Goal: Task Accomplishment & Management: Complete application form

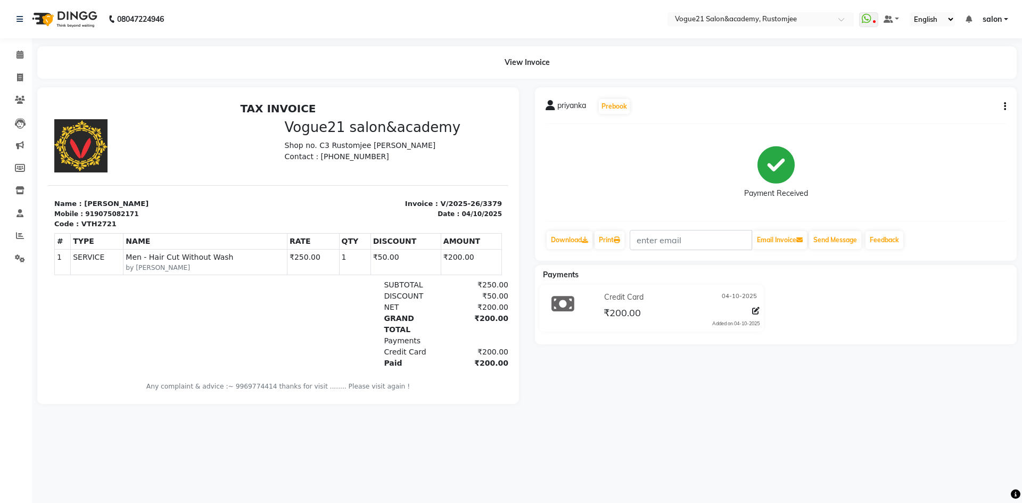
select select "service"
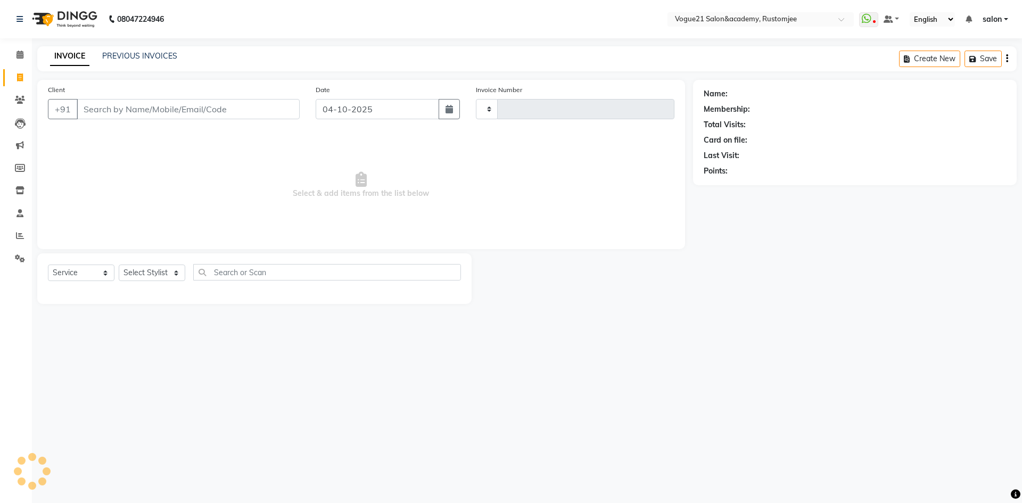
type input "3380"
select select "8171"
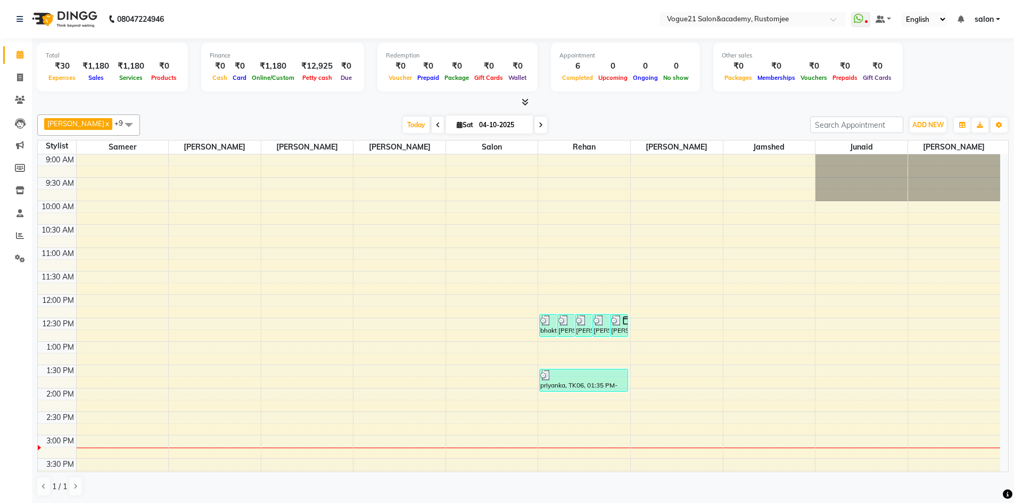
select select "8171"
select select "service"
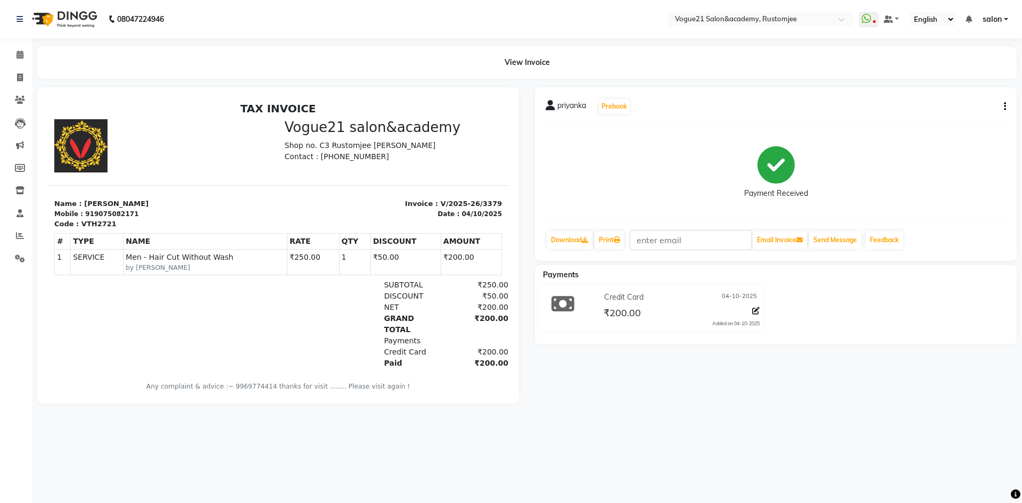
click at [312, 71] on div "View Invoice" at bounding box center [526, 62] width 979 height 32
click at [22, 53] on icon at bounding box center [19, 55] width 7 height 8
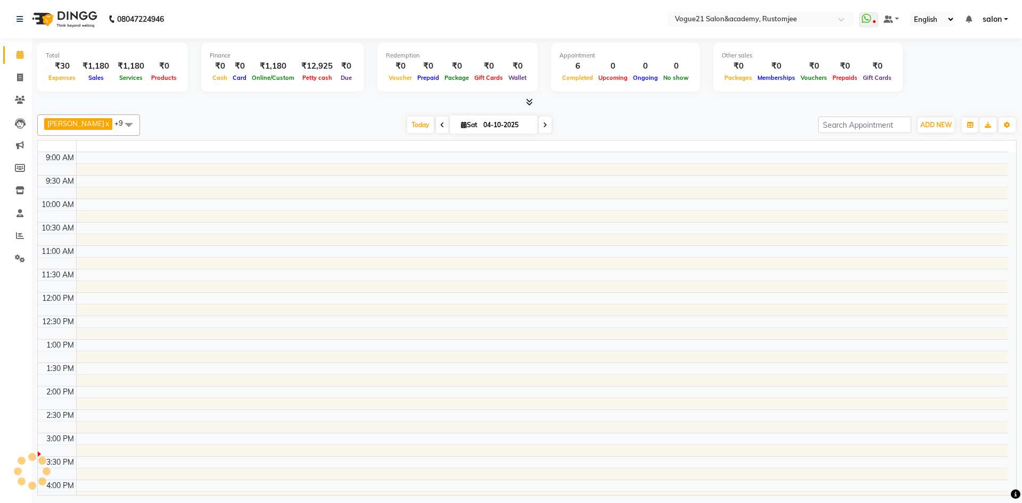
click at [22, 53] on icon at bounding box center [19, 55] width 7 height 8
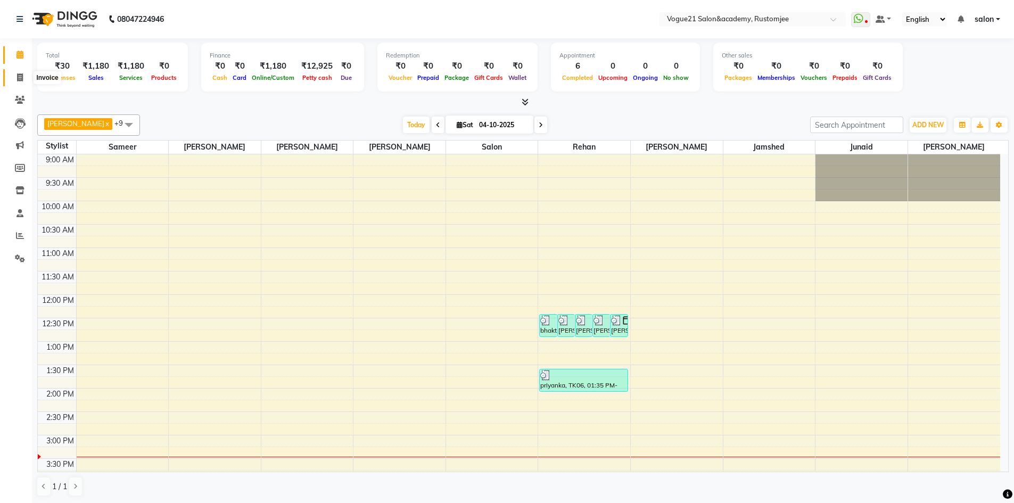
click at [19, 79] on icon at bounding box center [20, 77] width 6 height 8
select select "service"
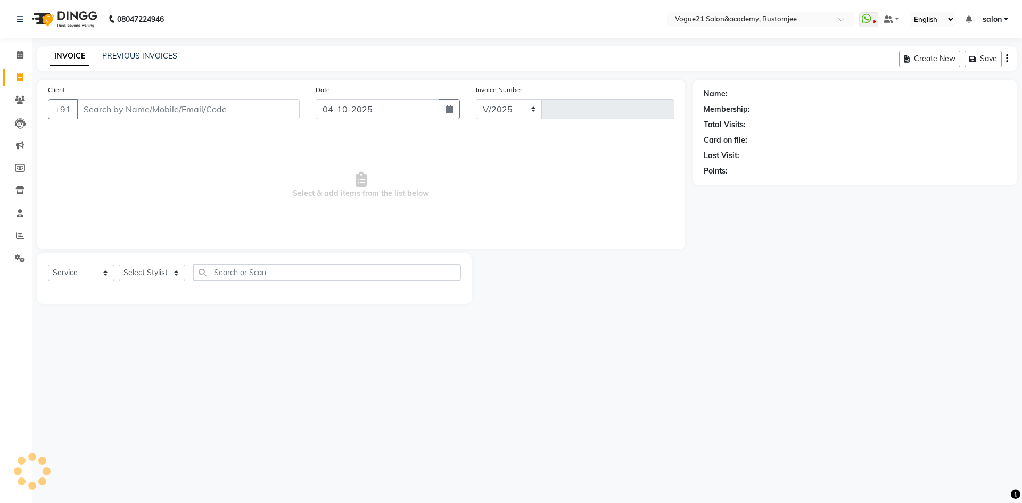
select select "8171"
type input "3380"
click at [19, 79] on icon at bounding box center [20, 77] width 6 height 8
select select "service"
type input "3380"
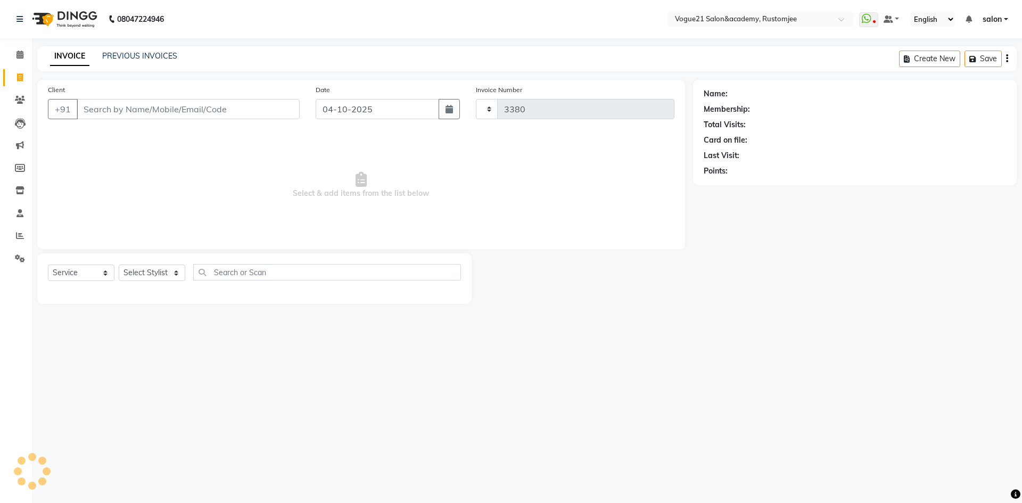
select select "8171"
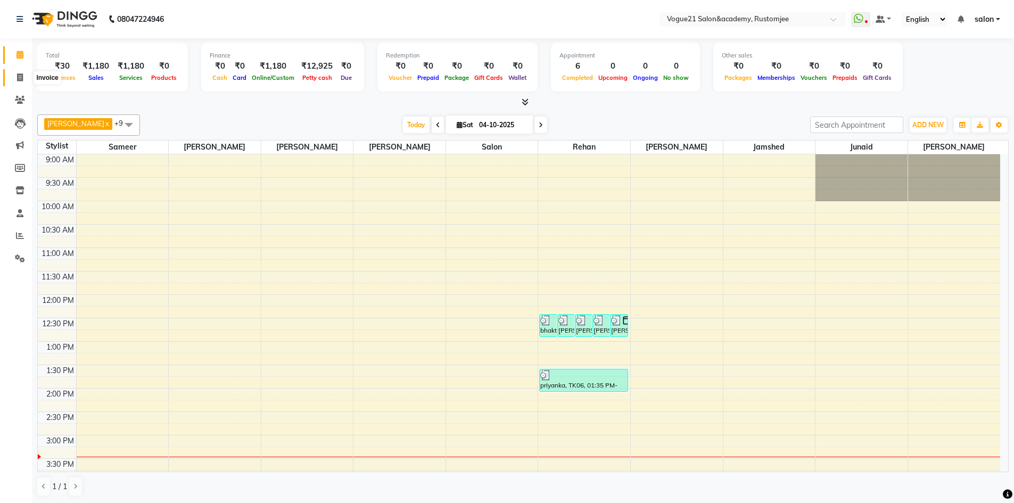
click at [20, 73] on icon at bounding box center [20, 77] width 6 height 8
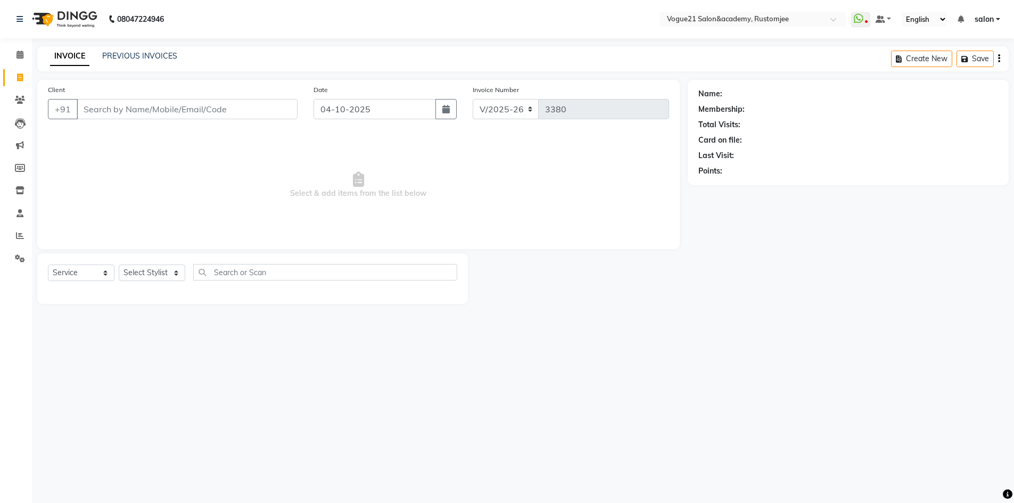
click at [20, 73] on icon at bounding box center [20, 77] width 6 height 8
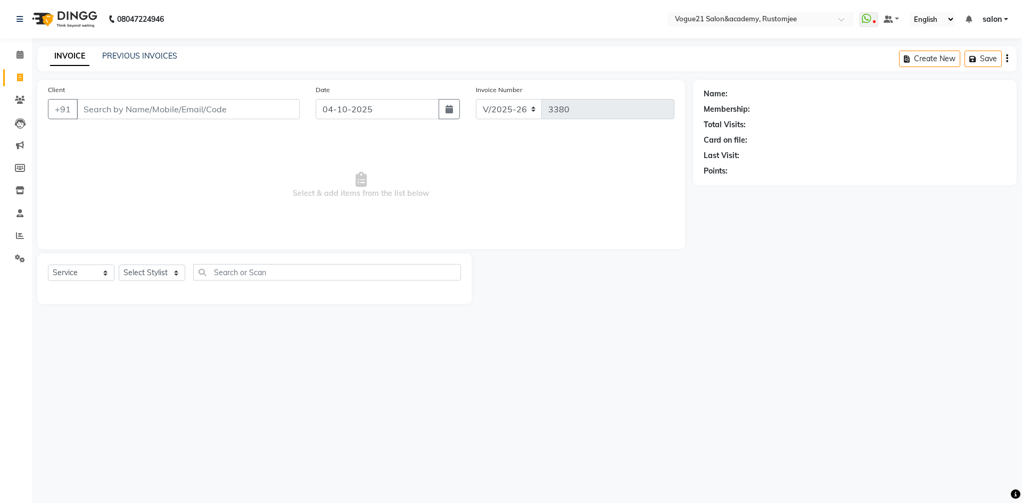
select select "8171"
select select "service"
click at [161, 278] on select "Select Stylist [PERSON_NAME] [PERSON_NAME] [PERSON_NAME] [PERSON_NAME] [PERSON_…" at bounding box center [152, 272] width 67 height 16
select select "76930"
click at [119, 264] on select "Select Stylist [PERSON_NAME] [PERSON_NAME] [PERSON_NAME] [PERSON_NAME] [PERSON_…" at bounding box center [152, 272] width 67 height 16
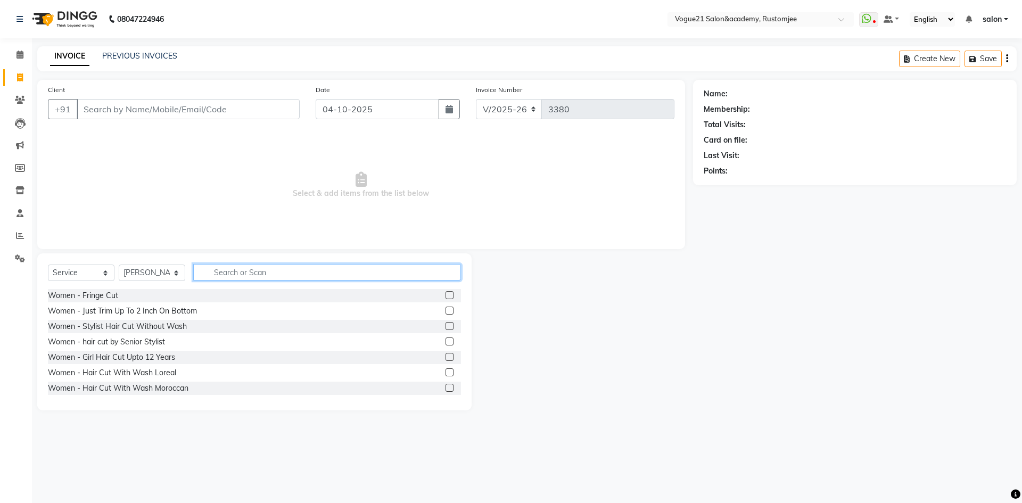
click at [217, 277] on input "text" at bounding box center [327, 272] width 268 height 16
type input "thre"
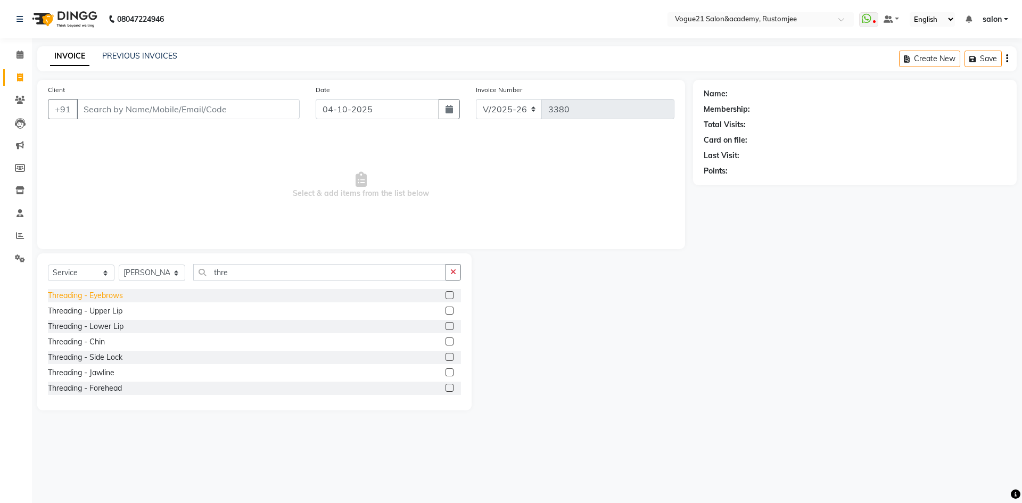
click at [101, 301] on div "Threading - Eyebrows" at bounding box center [254, 295] width 413 height 13
click at [102, 297] on div "Threading - Eyebrows" at bounding box center [85, 295] width 75 height 11
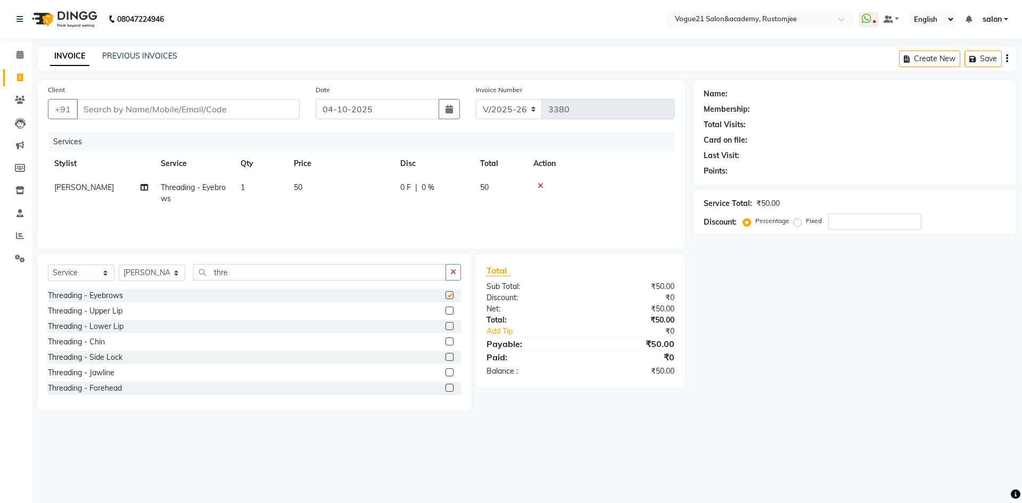
checkbox input "false"
drag, startPoint x: 227, startPoint y: 270, endPoint x: 295, endPoint y: 274, distance: 67.7
click at [228, 270] on input "thre" at bounding box center [319, 272] width 253 height 16
type input "t"
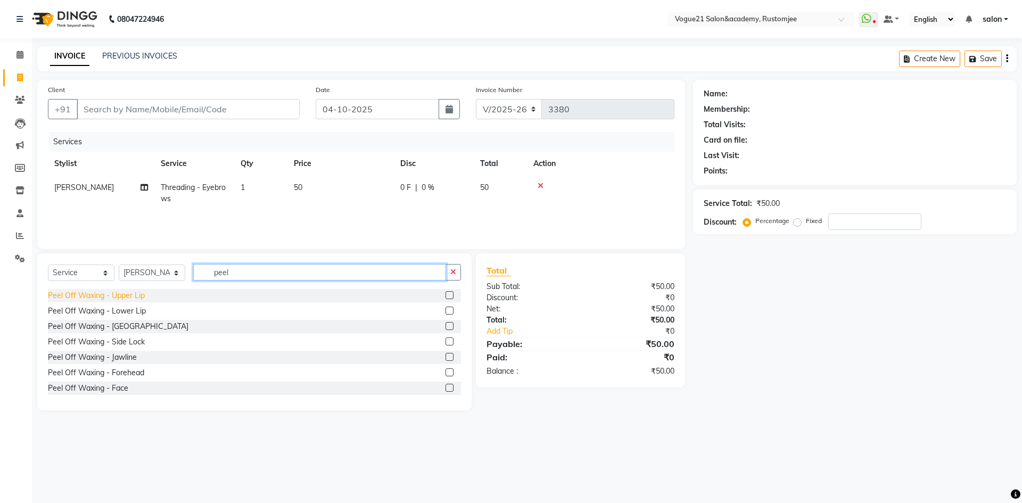
type input "peel"
click at [100, 294] on div "Peel Off Waxing - Upper Lip" at bounding box center [96, 295] width 97 height 11
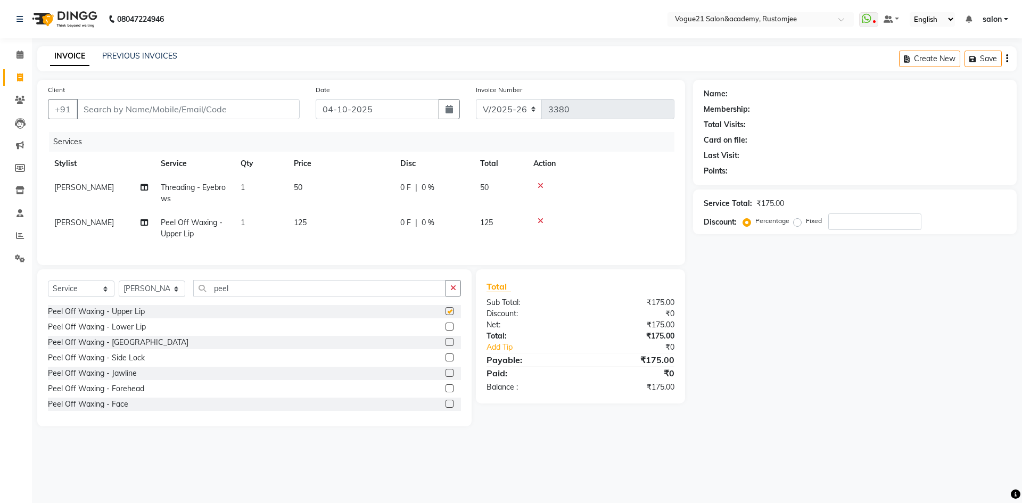
checkbox input "false"
click at [123, 333] on div "Peel Off Waxing - Lower Lip" at bounding box center [97, 326] width 98 height 11
checkbox input "false"
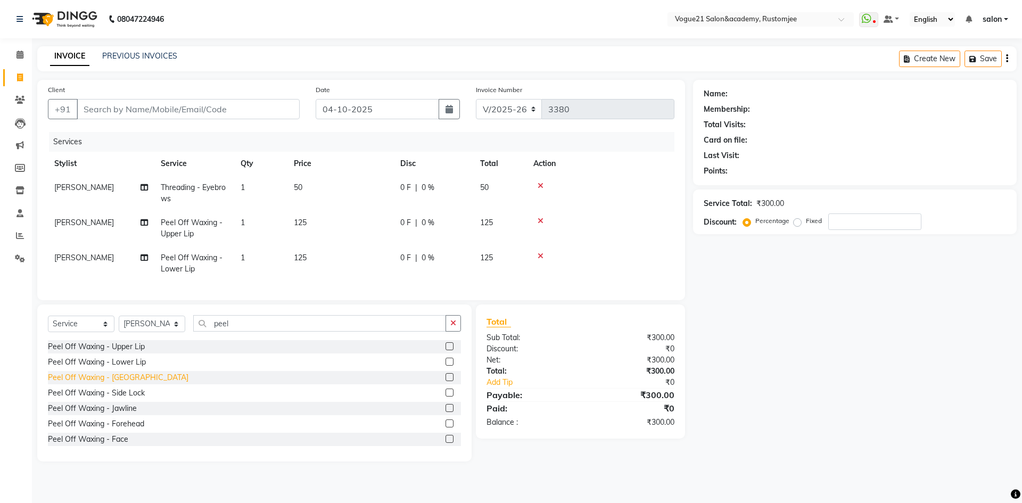
click at [119, 383] on div "Peel Off Waxing - [GEOGRAPHIC_DATA]" at bounding box center [118, 377] width 140 height 11
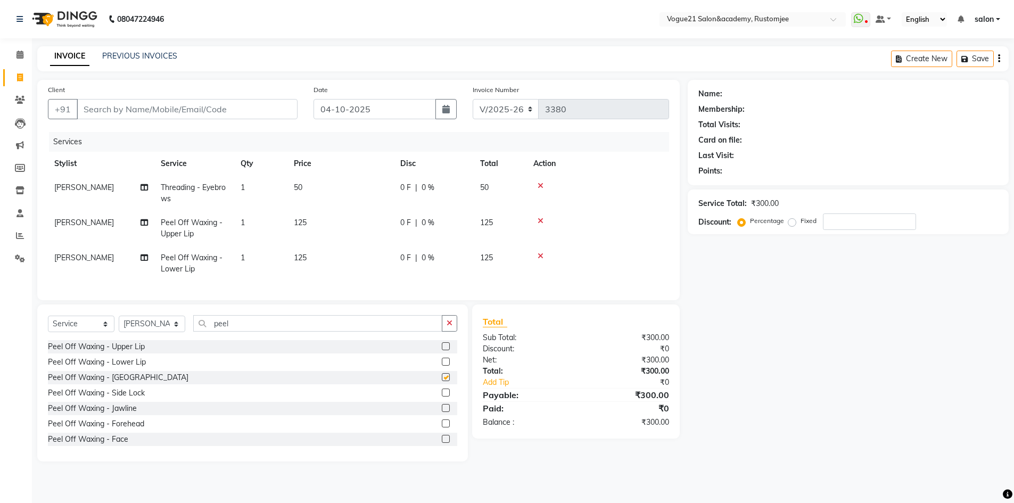
checkbox input "false"
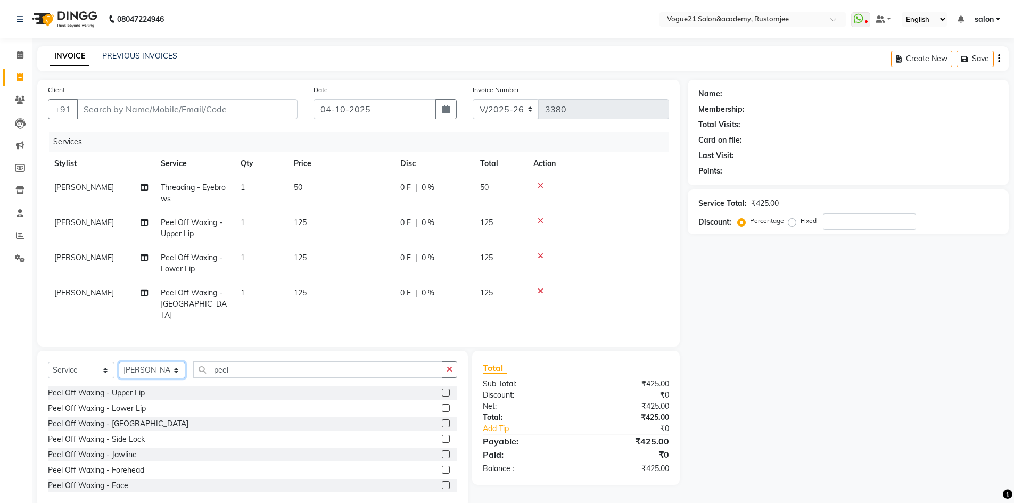
click at [164, 366] on select "Select Stylist [PERSON_NAME] [PERSON_NAME] [PERSON_NAME] [PERSON_NAME] [PERSON_…" at bounding box center [152, 370] width 67 height 16
select select "93541"
click at [119, 362] on select "Select Stylist [PERSON_NAME] [PERSON_NAME] [PERSON_NAME] [PERSON_NAME] [PERSON_…" at bounding box center [152, 370] width 67 height 16
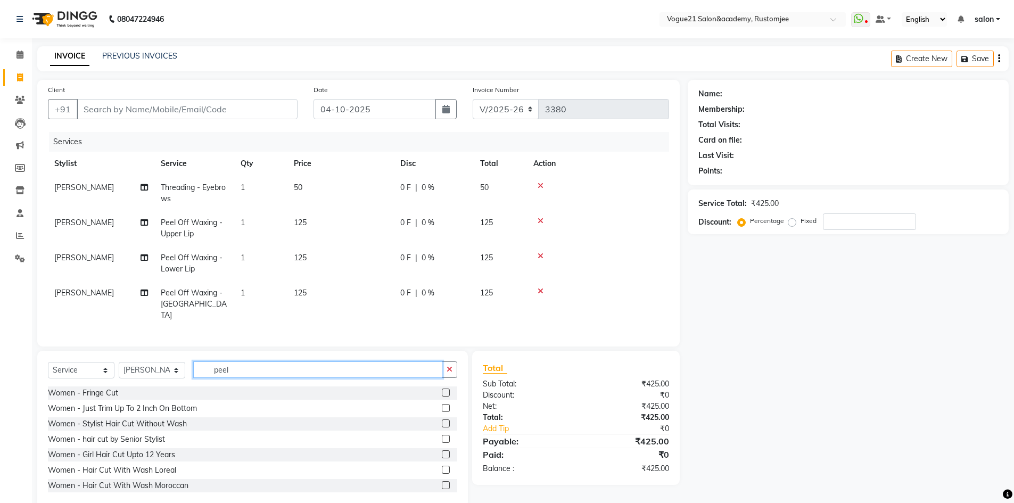
click at [245, 373] on input "peel" at bounding box center [317, 369] width 249 height 16
type input "p"
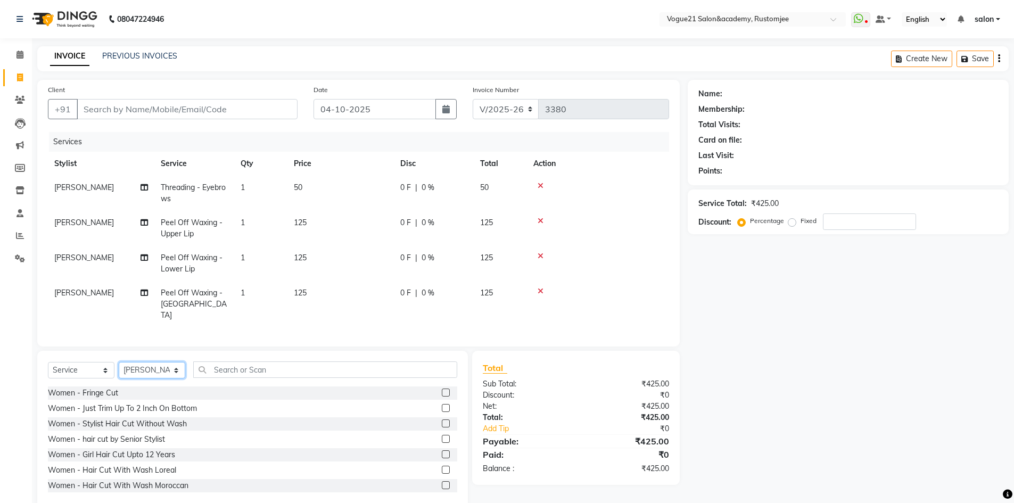
click at [159, 363] on select "Select Stylist [PERSON_NAME] [PERSON_NAME] [PERSON_NAME] [PERSON_NAME] [PERSON_…" at bounding box center [152, 370] width 67 height 16
click at [241, 372] on input "text" at bounding box center [325, 369] width 264 height 16
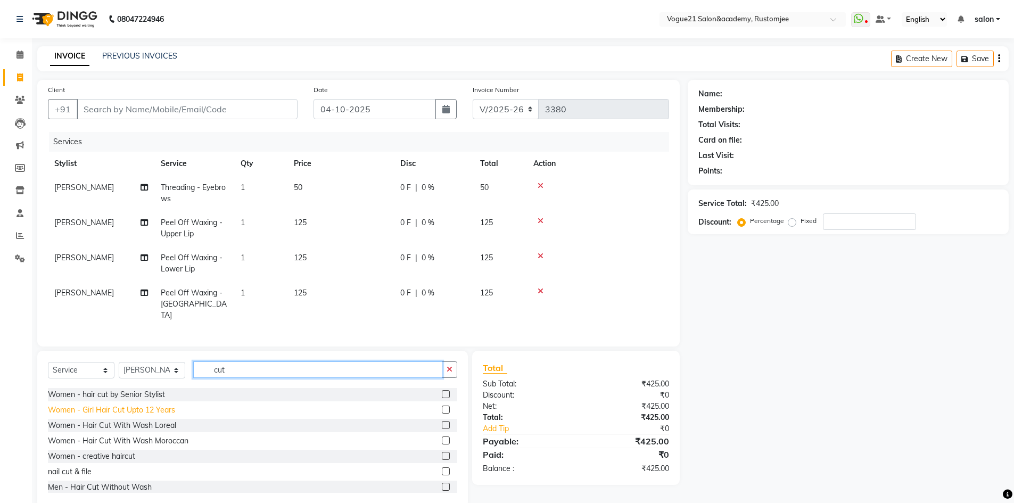
scroll to position [53, 0]
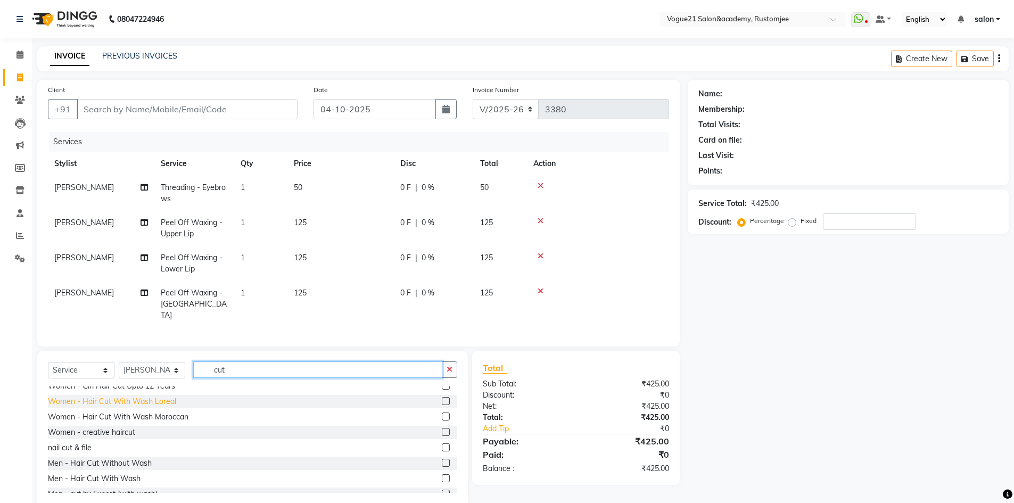
type input "cut"
click at [153, 399] on div "Women - Hair Cut With Wash Loreal" at bounding box center [112, 401] width 128 height 11
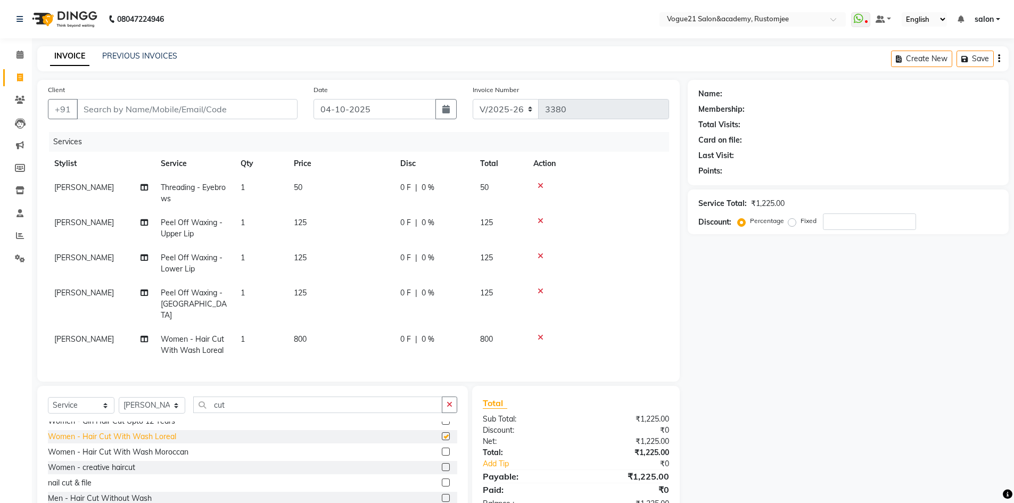
checkbox input "false"
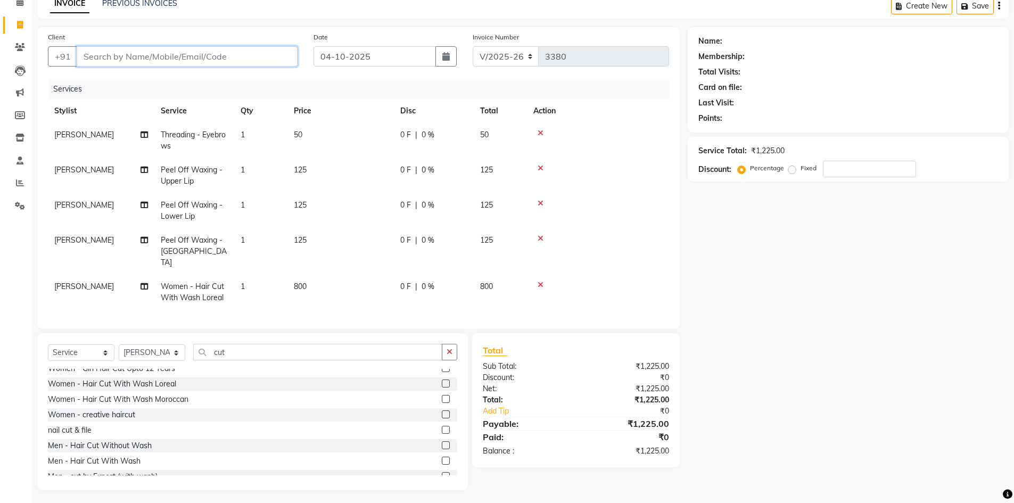
click at [189, 57] on input "Client" at bounding box center [187, 56] width 221 height 20
type input "9"
type input "0"
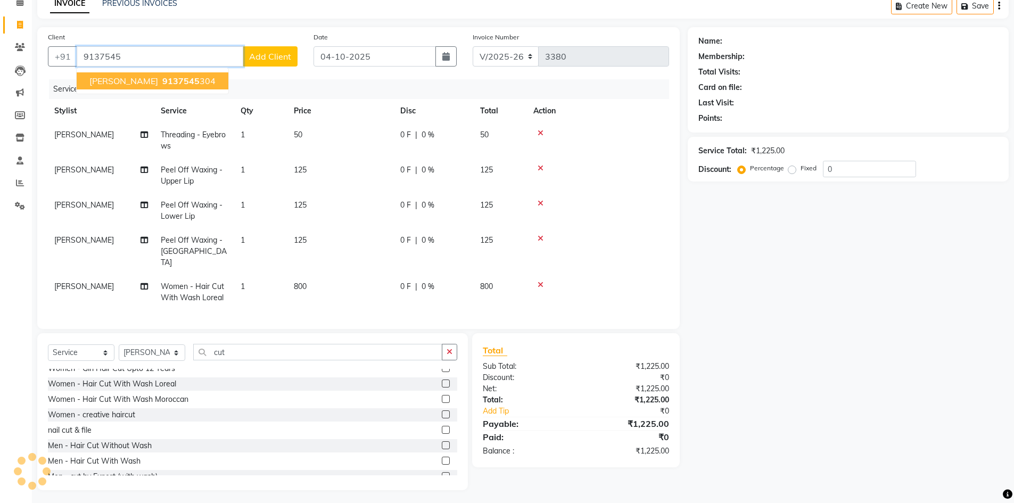
click at [127, 71] on ngb-typeahead-window "[PERSON_NAME] 9137545 304" at bounding box center [152, 81] width 153 height 27
click at [162, 77] on span "9137545" at bounding box center [180, 81] width 37 height 11
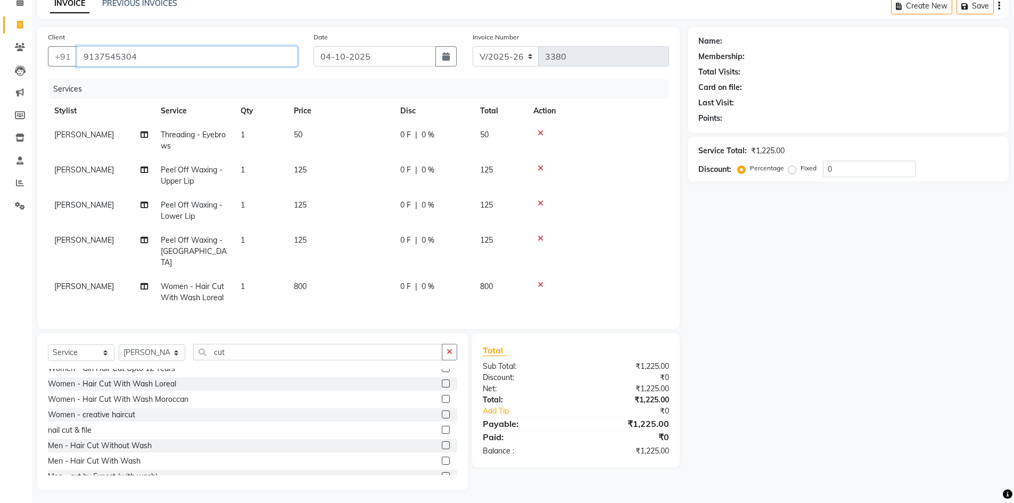
type input "9137545304"
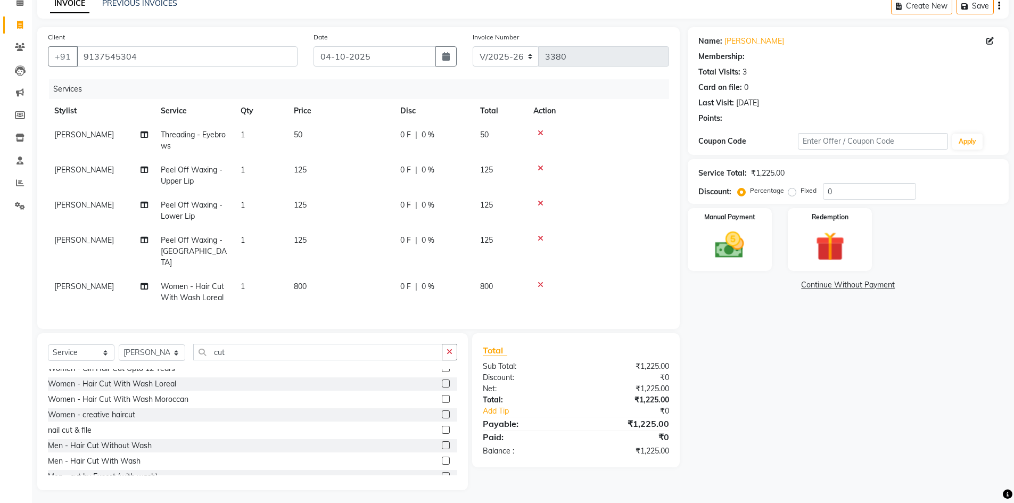
select select "1: Object"
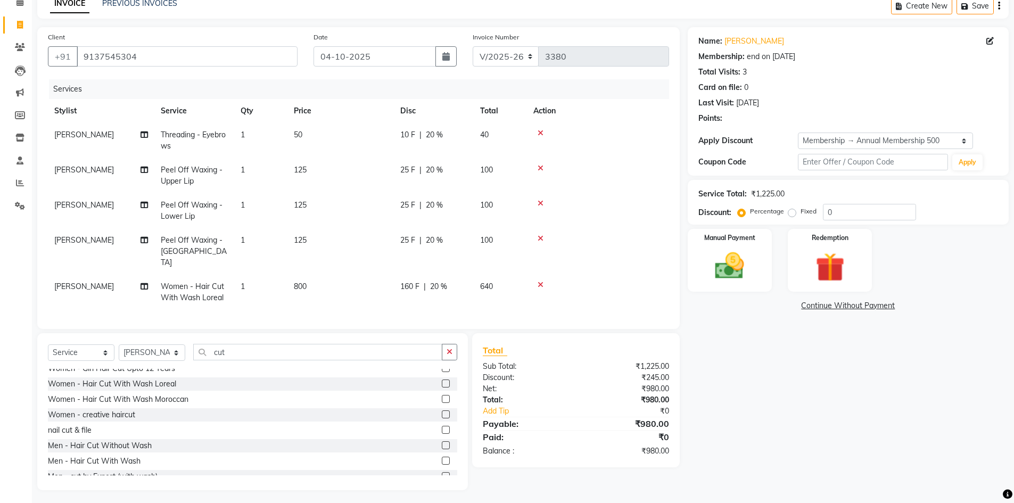
type input "20"
click at [734, 272] on img at bounding box center [729, 265] width 49 height 35
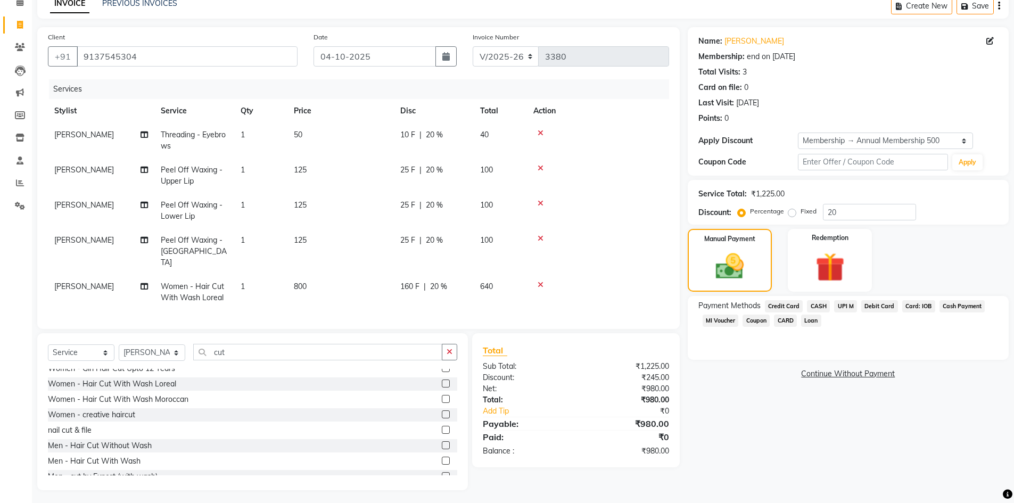
click at [840, 303] on span "UPI M" at bounding box center [845, 306] width 23 height 12
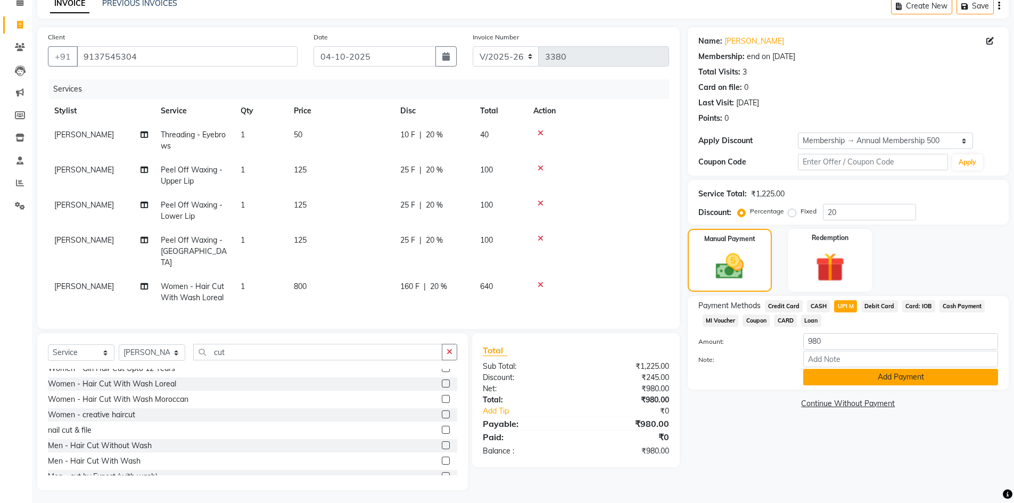
click at [840, 381] on button "Add Payment" at bounding box center [900, 377] width 195 height 16
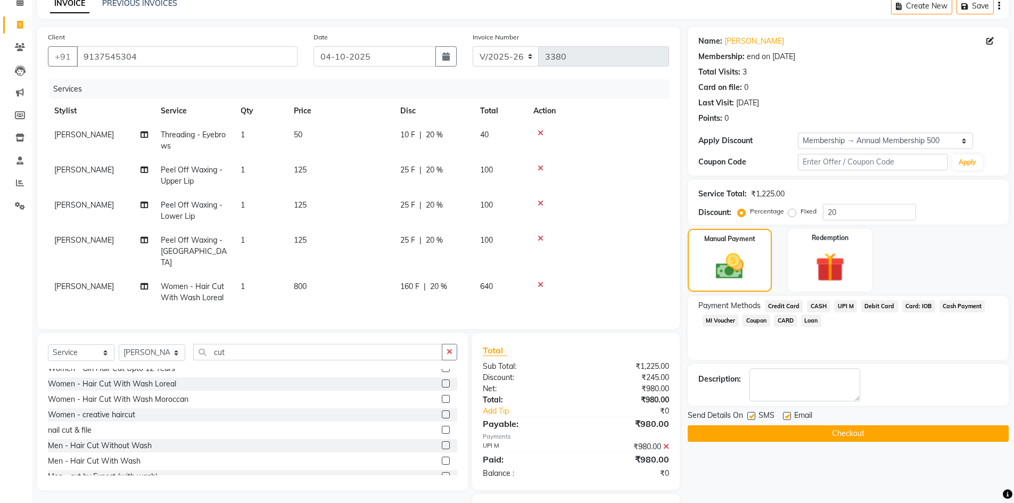
click at [763, 440] on button "Checkout" at bounding box center [847, 433] width 321 height 16
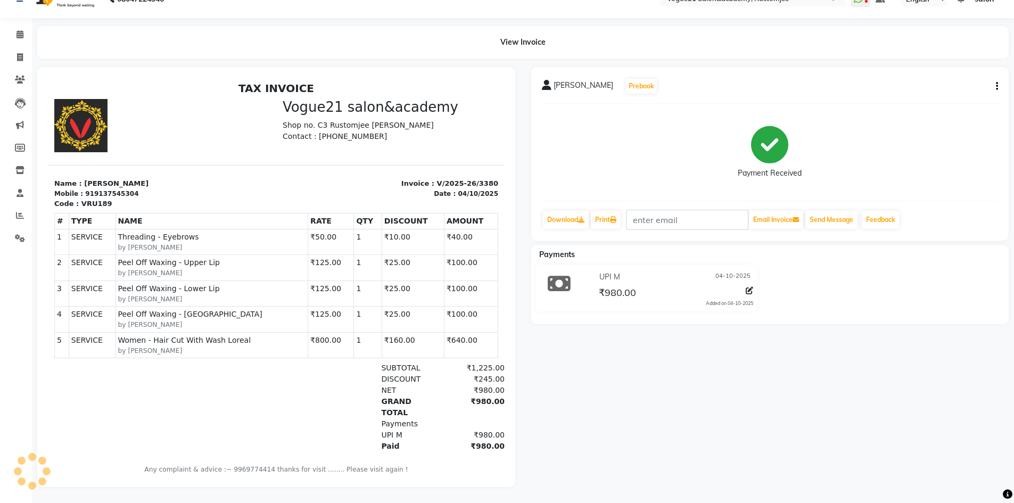
scroll to position [28, 0]
click at [20, 53] on icon at bounding box center [20, 57] width 6 height 8
select select "8171"
select select "service"
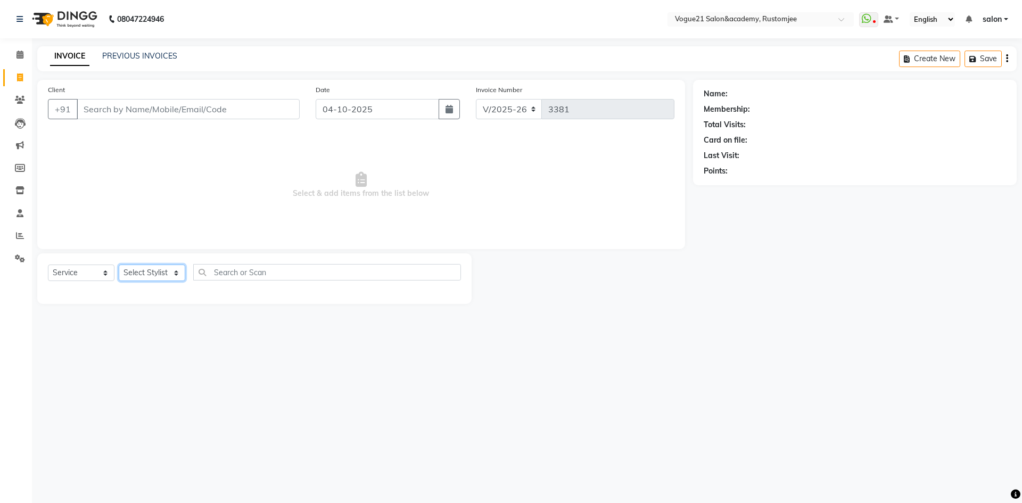
click at [165, 277] on select "Select Stylist [PERSON_NAME] [PERSON_NAME] [PERSON_NAME] [PERSON_NAME] [PERSON_…" at bounding box center [152, 272] width 67 height 16
select select "76929"
click at [119, 264] on select "Select Stylist [PERSON_NAME] [PERSON_NAME] [PERSON_NAME] [PERSON_NAME] [PERSON_…" at bounding box center [152, 272] width 67 height 16
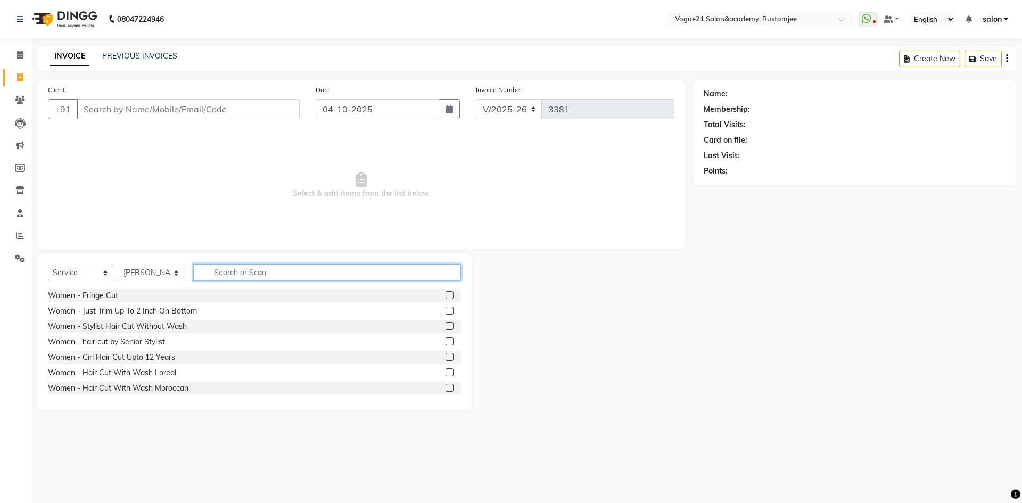
click at [240, 264] on input "text" at bounding box center [327, 272] width 268 height 16
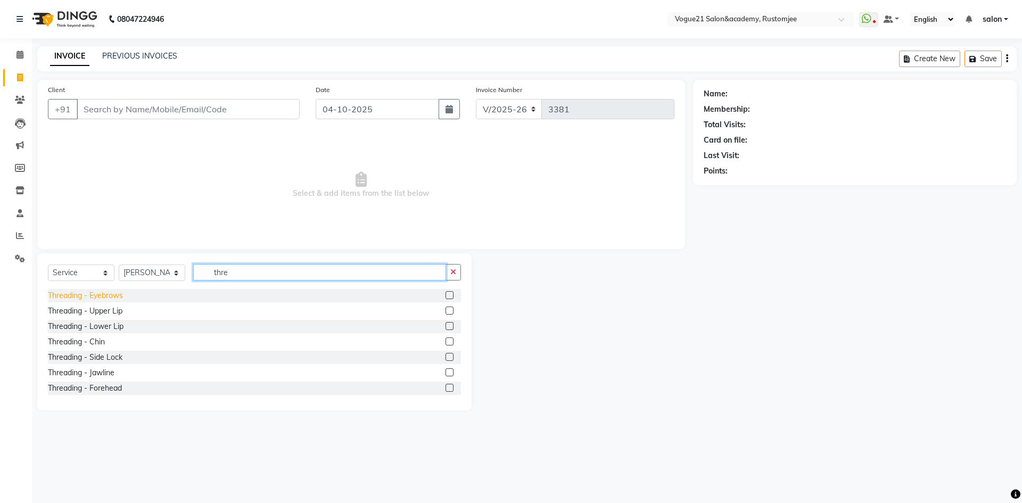
type input "thre"
click at [114, 293] on div "Threading - Eyebrows" at bounding box center [85, 295] width 75 height 11
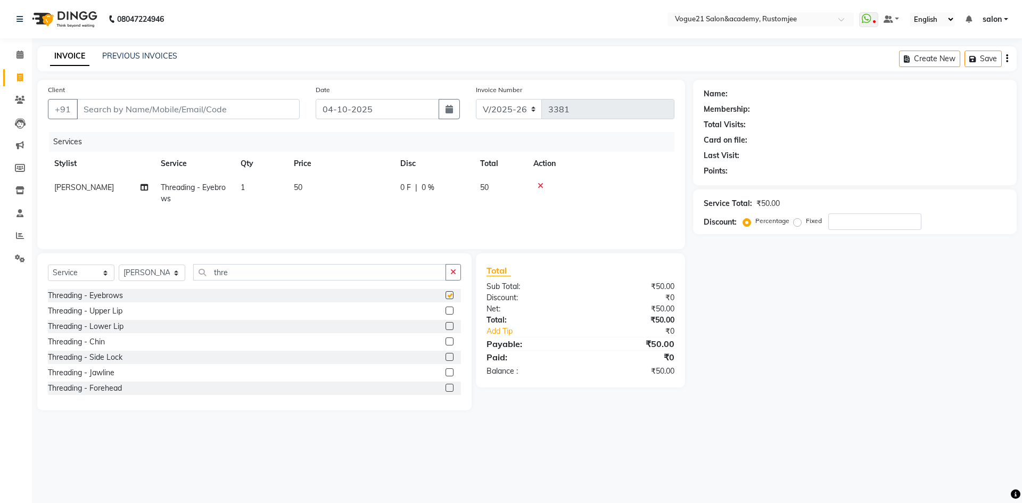
checkbox input "false"
click at [118, 388] on div "Threading - Forehead" at bounding box center [85, 388] width 74 height 11
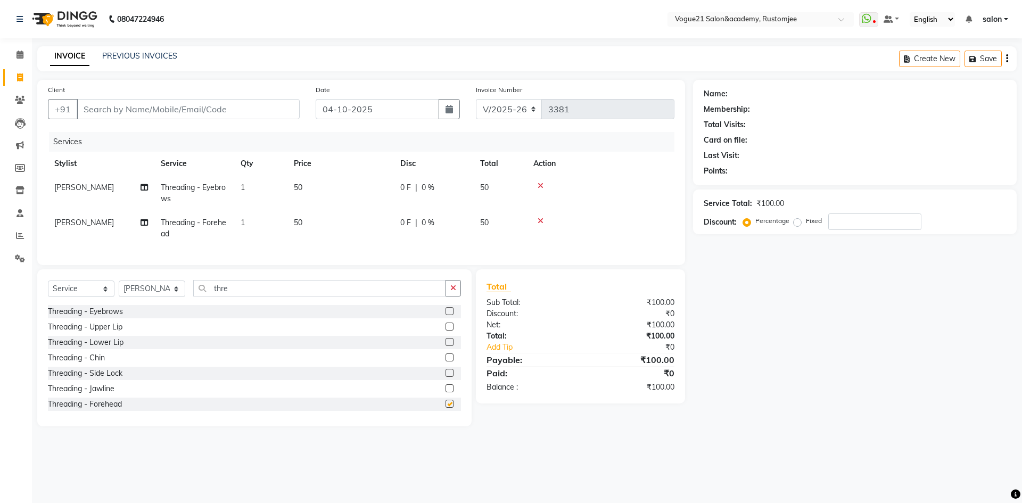
checkbox input "false"
click at [233, 114] on input "Client" at bounding box center [188, 109] width 223 height 20
type input "9"
type input "0"
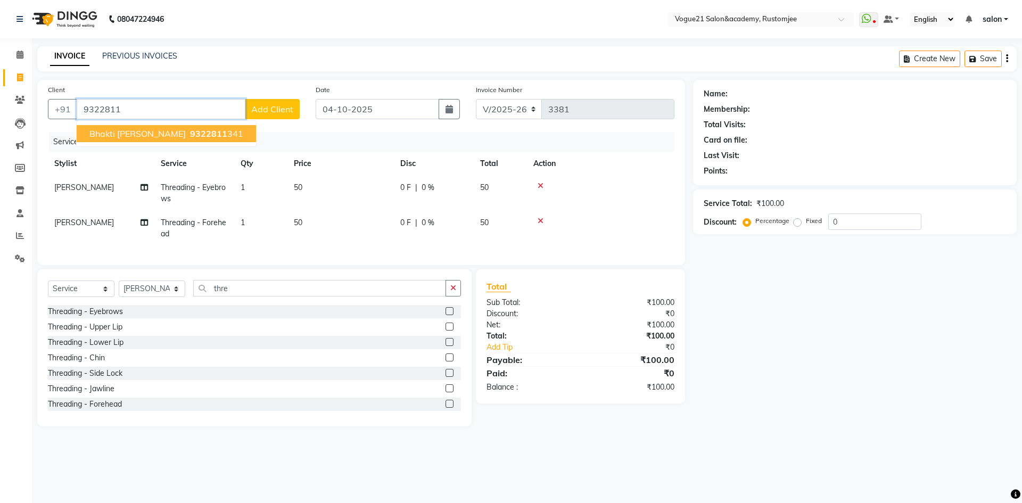
click at [202, 136] on ngb-highlight "9322811 341" at bounding box center [215, 133] width 55 height 11
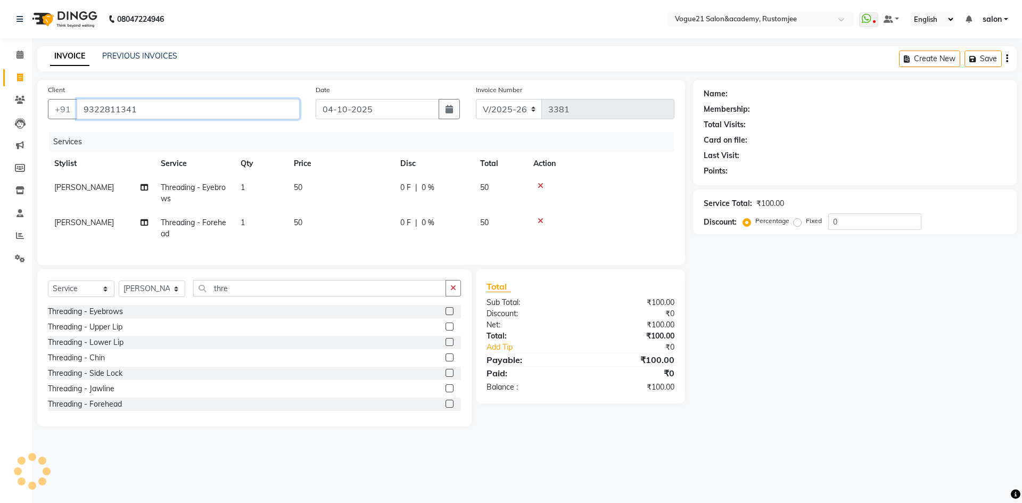
type input "9322811341"
select select "1: Object"
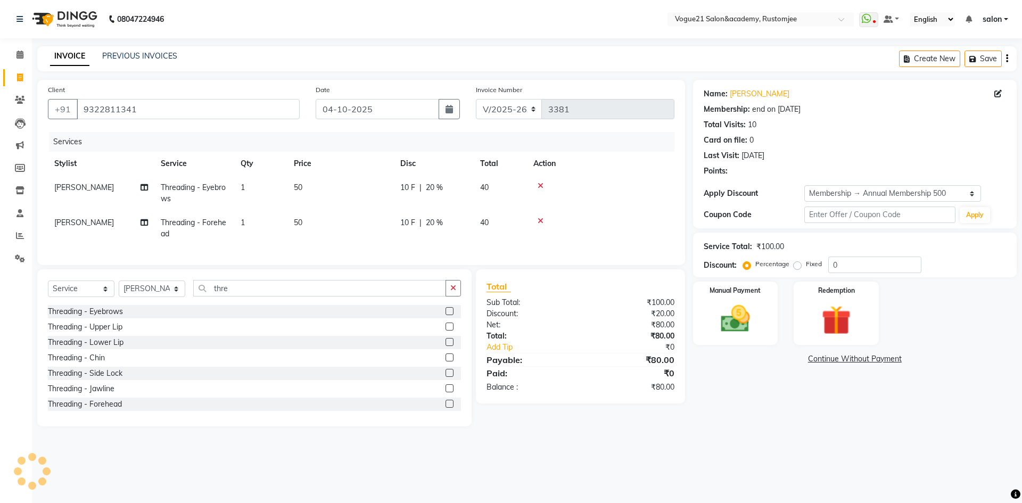
type input "20"
click at [763, 96] on link "[PERSON_NAME]" at bounding box center [760, 93] width 60 height 11
click at [742, 338] on div "Manual Payment" at bounding box center [735, 312] width 88 height 65
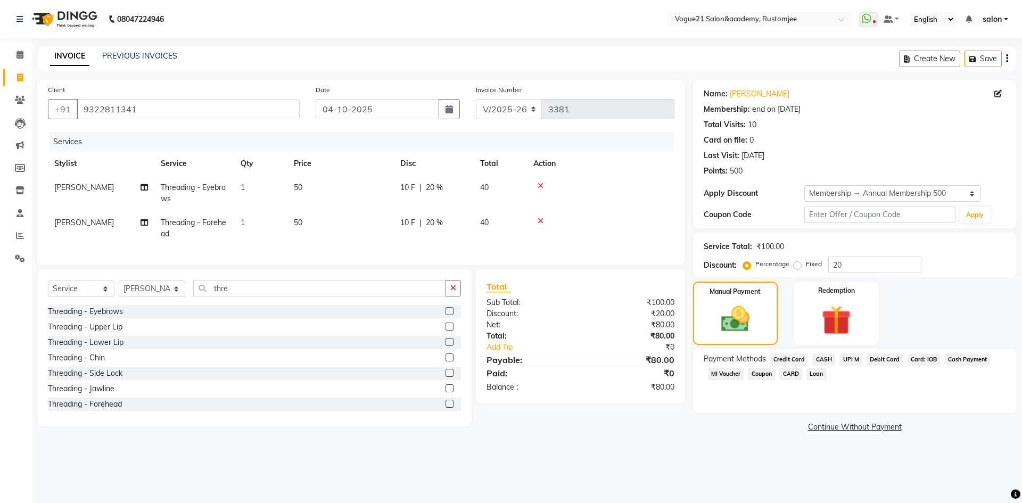
click at [854, 359] on span "UPI M" at bounding box center [850, 359] width 23 height 12
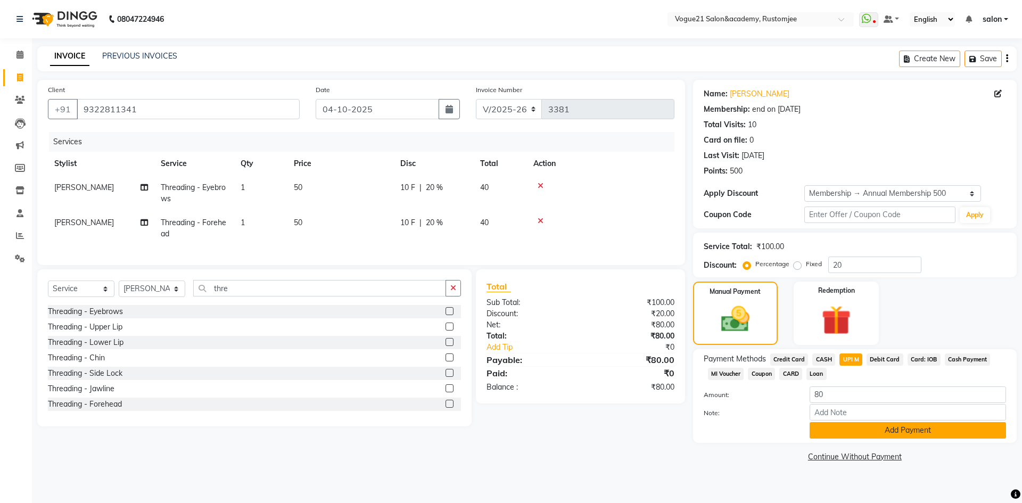
drag, startPoint x: 867, startPoint y: 445, endPoint x: 870, endPoint y: 430, distance: 14.7
click at [870, 435] on div "Name: Bhakti [PERSON_NAME] Membership: end on [DATE] Total Visits: 10 Card on f…" at bounding box center [859, 272] width 332 height 385
click at [870, 429] on button "Add Payment" at bounding box center [907, 430] width 196 height 16
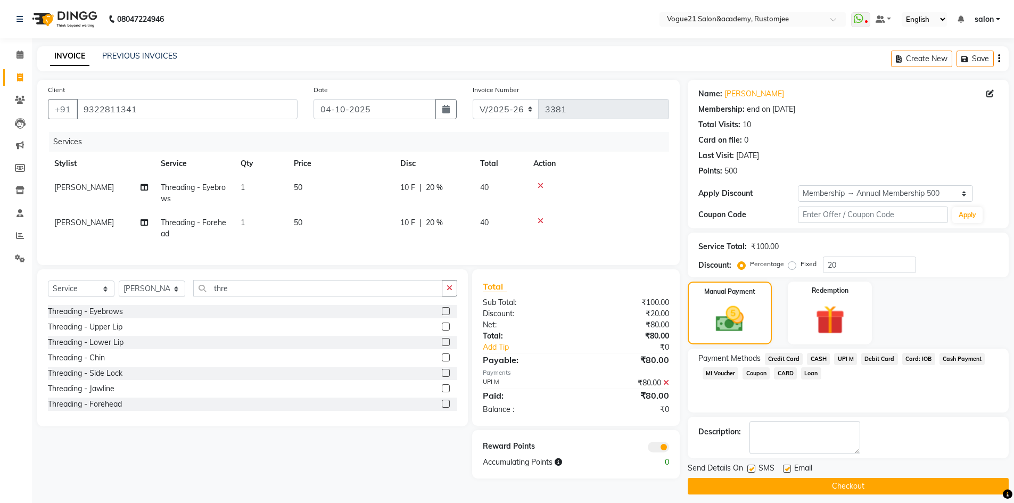
click at [835, 485] on button "Checkout" at bounding box center [847, 486] width 321 height 16
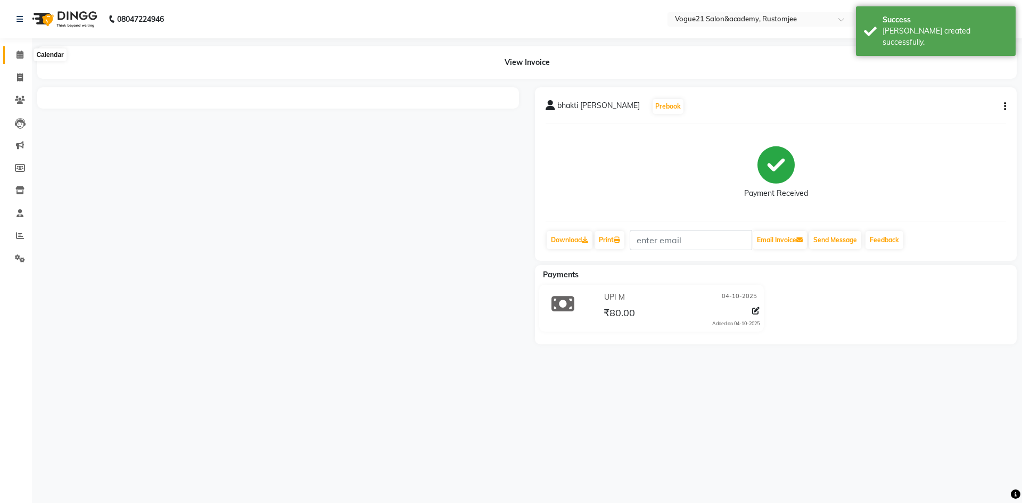
click at [19, 59] on span at bounding box center [20, 55] width 19 height 12
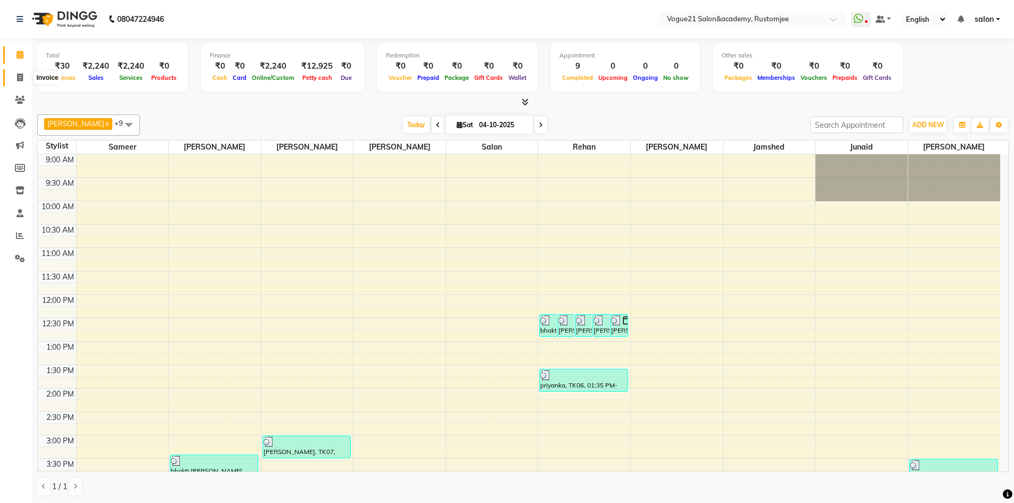
click at [13, 79] on span at bounding box center [20, 78] width 19 height 12
select select "8171"
select select "service"
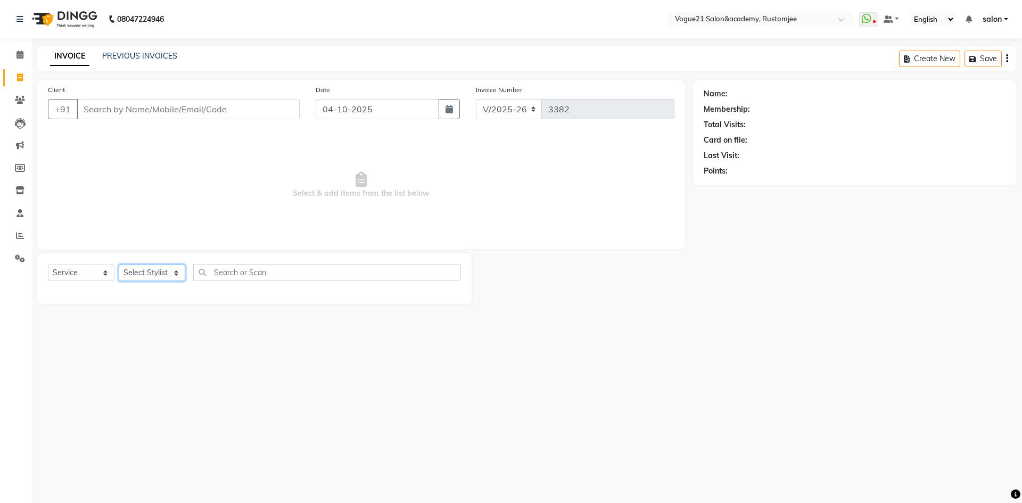
click at [145, 277] on select "Select Stylist" at bounding box center [152, 272] width 67 height 16
select select "76929"
click at [119, 264] on select "Select Stylist [PERSON_NAME] [PERSON_NAME] [PERSON_NAME] [PERSON_NAME] [PERSON_…" at bounding box center [152, 272] width 67 height 16
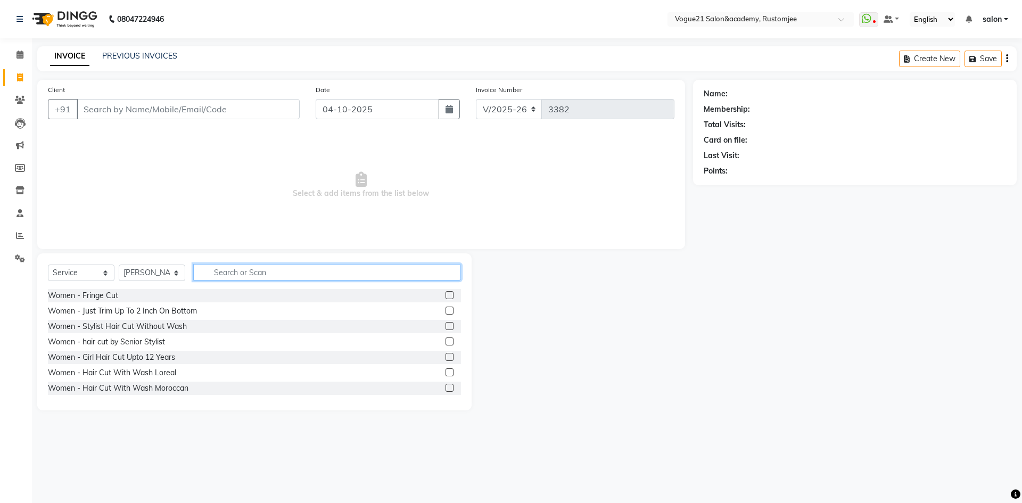
click at [243, 270] on input "text" at bounding box center [327, 272] width 268 height 16
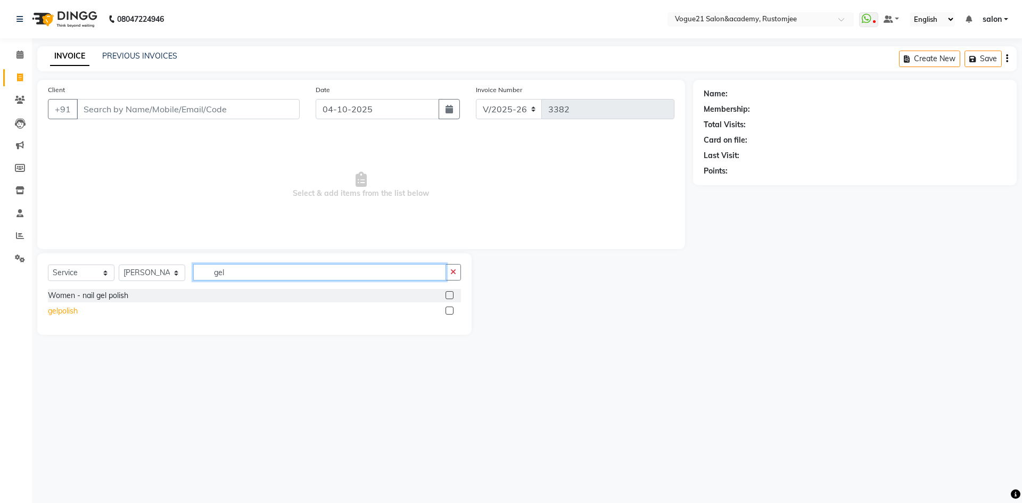
type input "gel"
click at [62, 309] on div "gelpolish" at bounding box center [63, 310] width 30 height 11
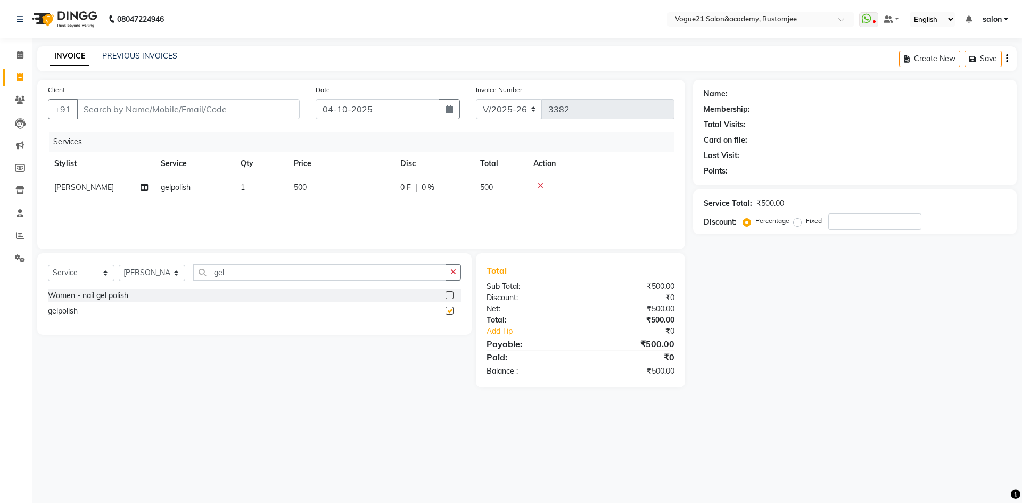
checkbox input "false"
click at [306, 184] on span "500" at bounding box center [300, 188] width 13 height 10
select select "76929"
click at [388, 192] on input "500" at bounding box center [391, 190] width 94 height 16
type input "5"
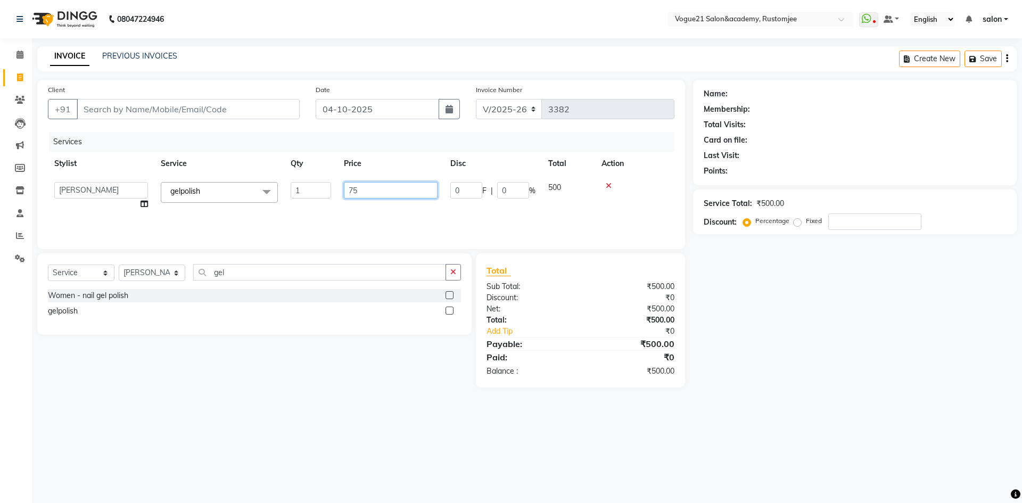
type input "750"
click at [214, 106] on input "Client" at bounding box center [188, 109] width 223 height 20
type input "k"
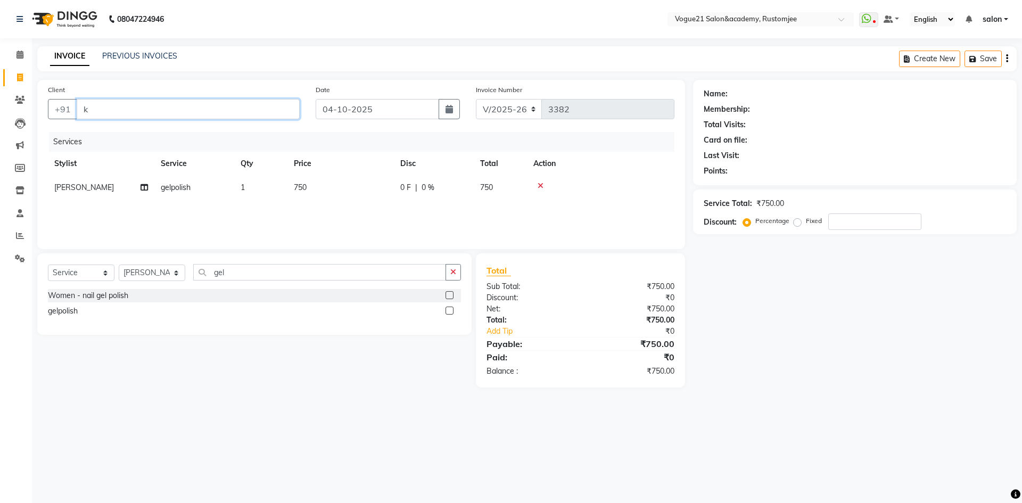
type input "0"
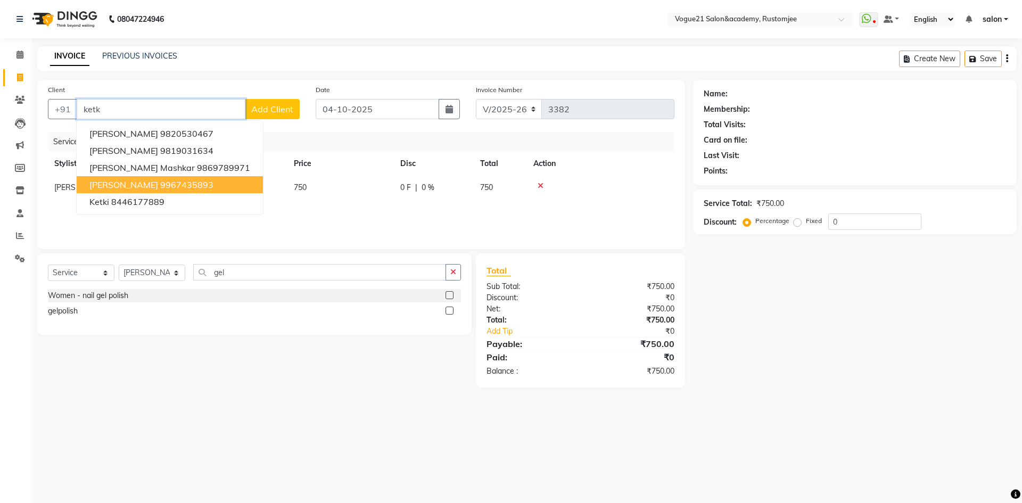
click at [126, 187] on span "[PERSON_NAME]" at bounding box center [123, 184] width 69 height 11
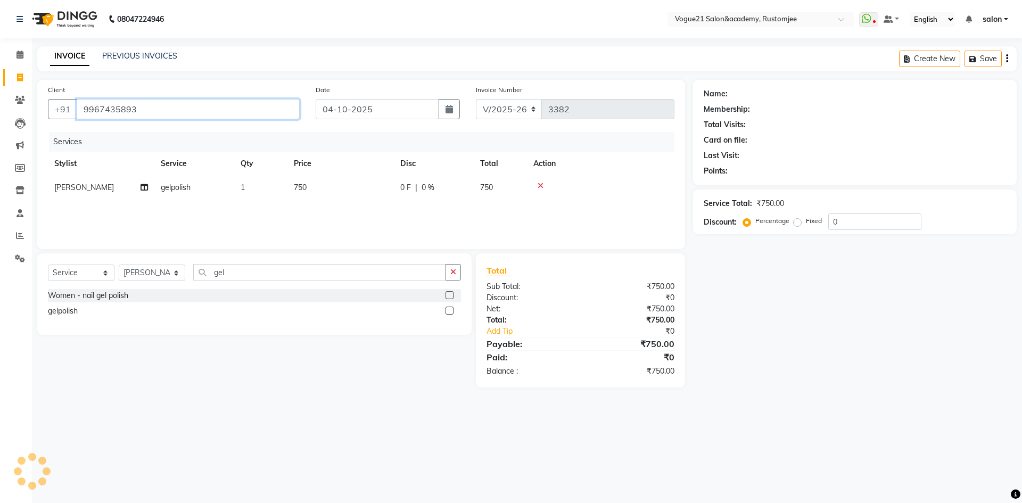
type input "9967435893"
select select "1: Object"
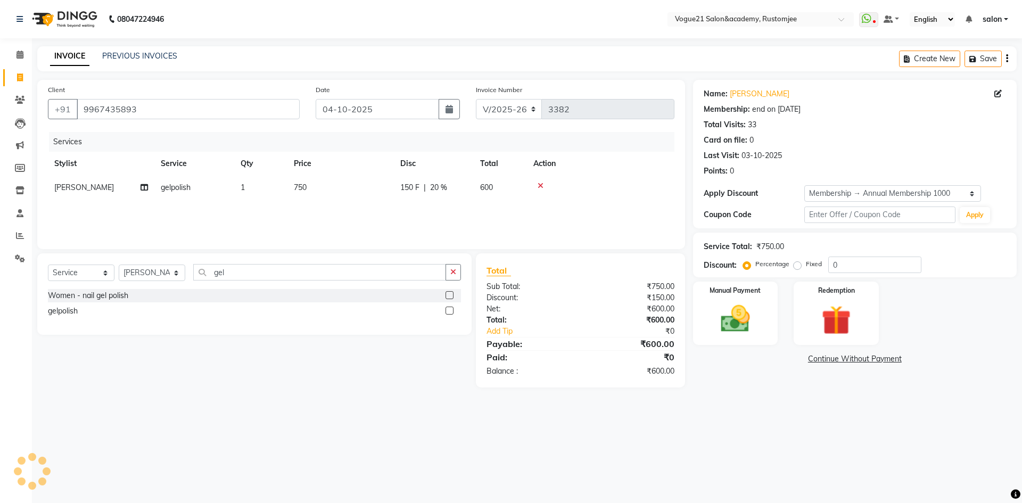
type input "20"
click at [725, 335] on img at bounding box center [734, 318] width 49 height 35
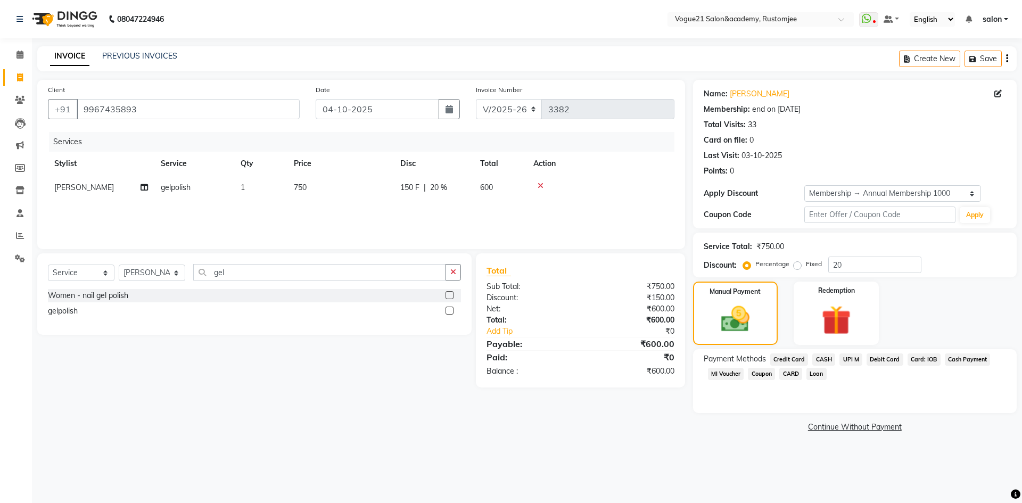
click at [842, 360] on span "UPI M" at bounding box center [850, 359] width 23 height 12
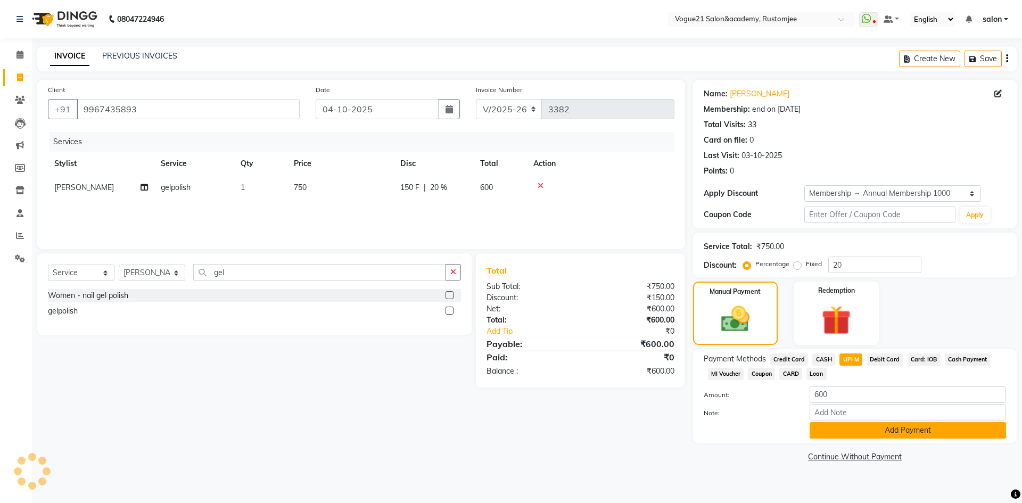
click at [843, 433] on button "Add Payment" at bounding box center [907, 430] width 196 height 16
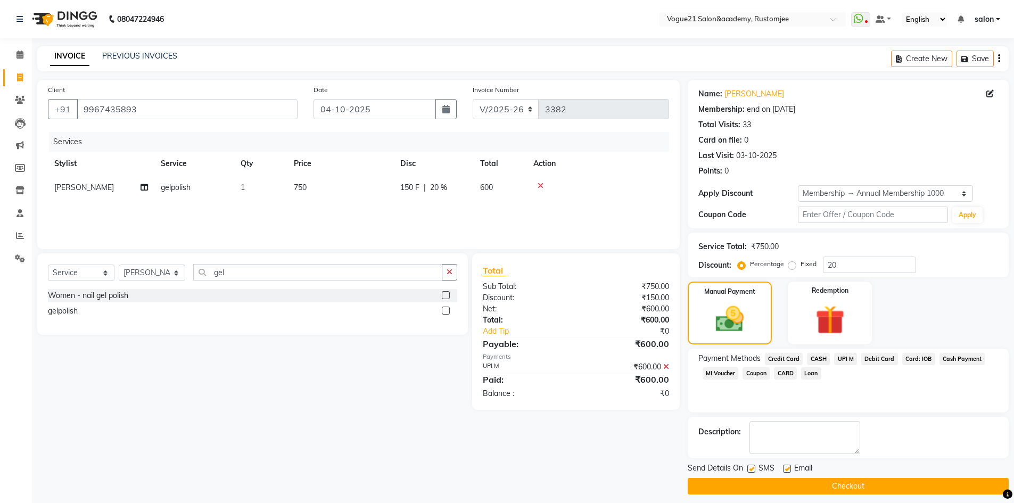
click at [818, 486] on button "Checkout" at bounding box center [847, 486] width 321 height 16
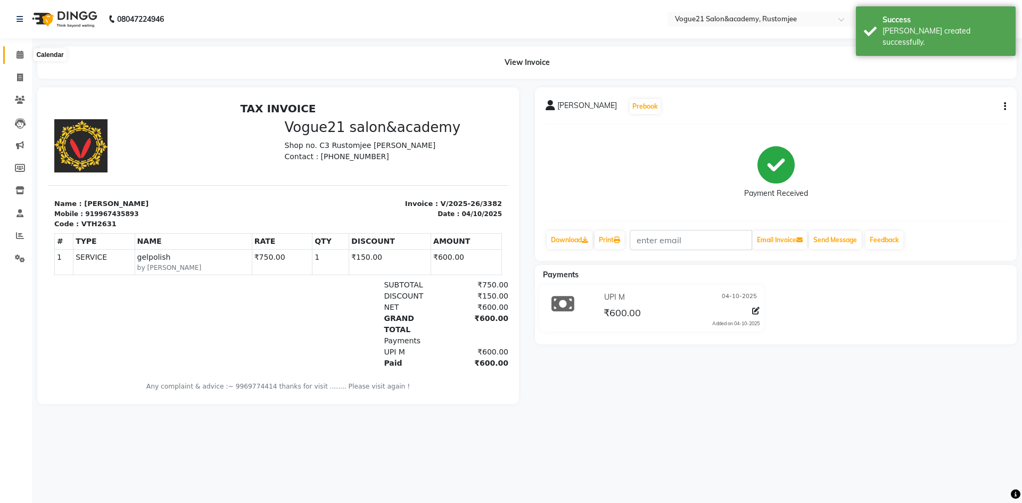
click at [18, 57] on icon at bounding box center [19, 55] width 7 height 8
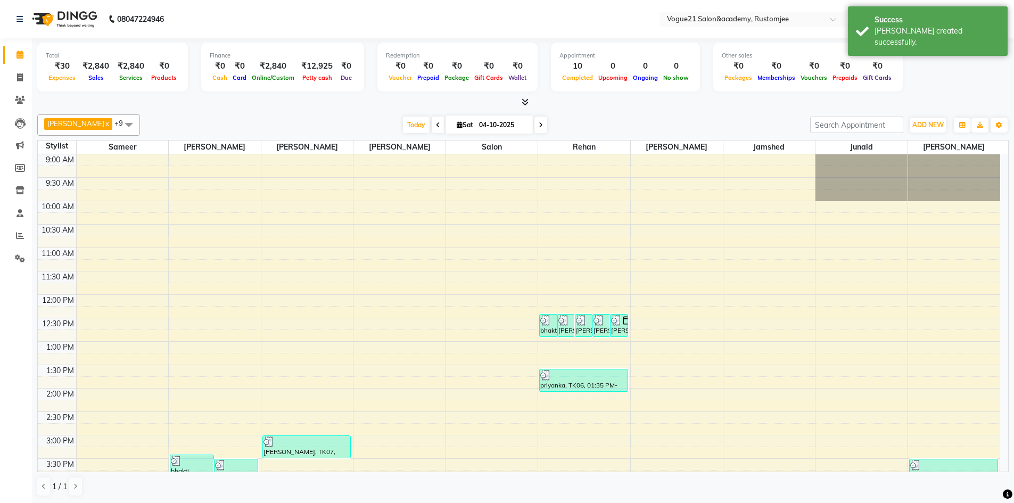
scroll to position [281, 0]
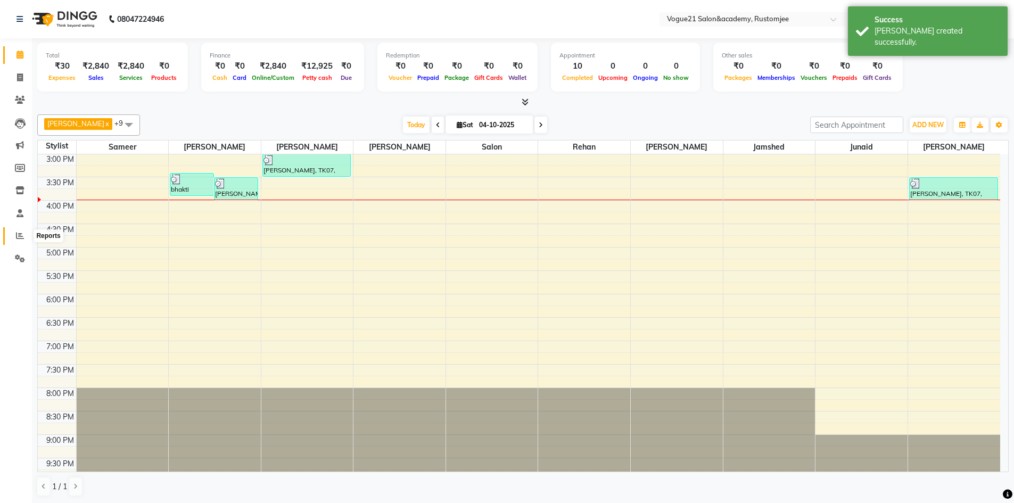
click at [20, 239] on span at bounding box center [20, 236] width 19 height 12
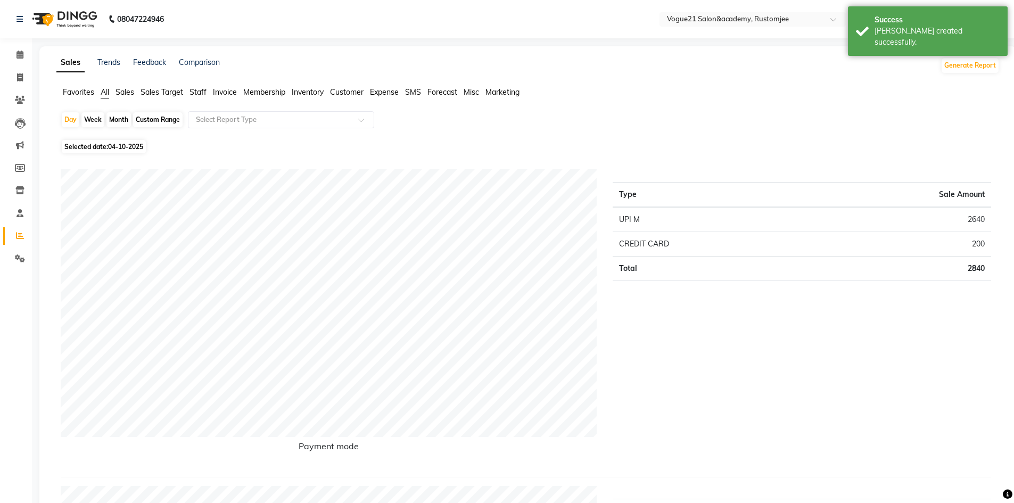
click at [203, 93] on span "Staff" at bounding box center [197, 92] width 17 height 10
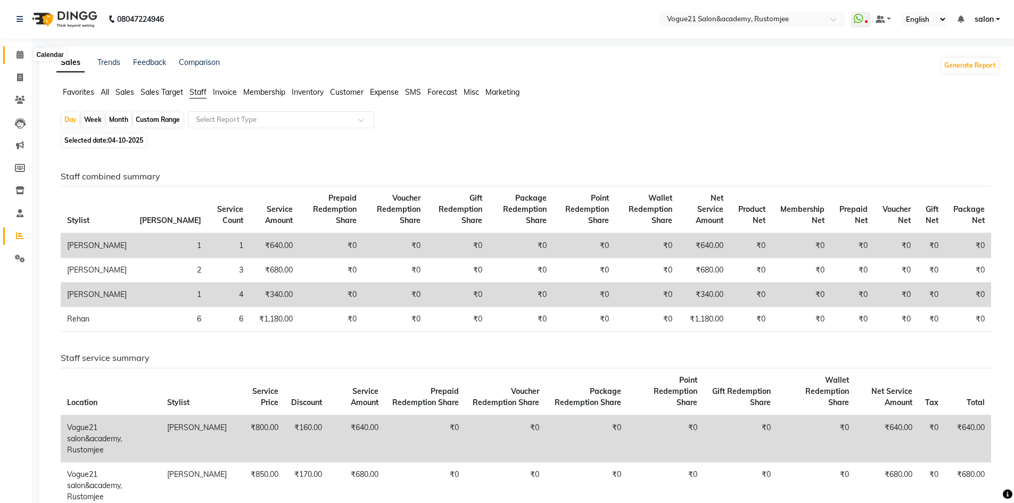
click at [16, 56] on icon at bounding box center [19, 55] width 7 height 8
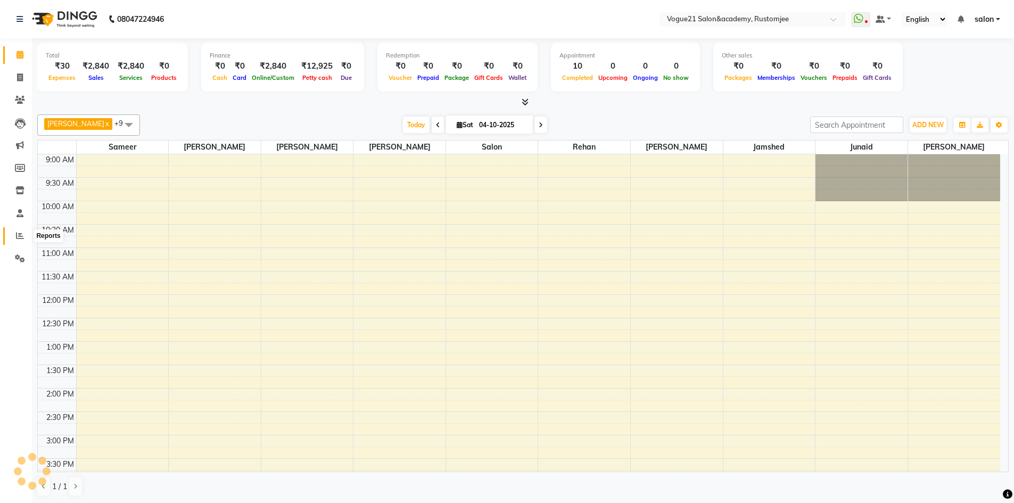
click at [19, 236] on icon at bounding box center [20, 235] width 8 height 8
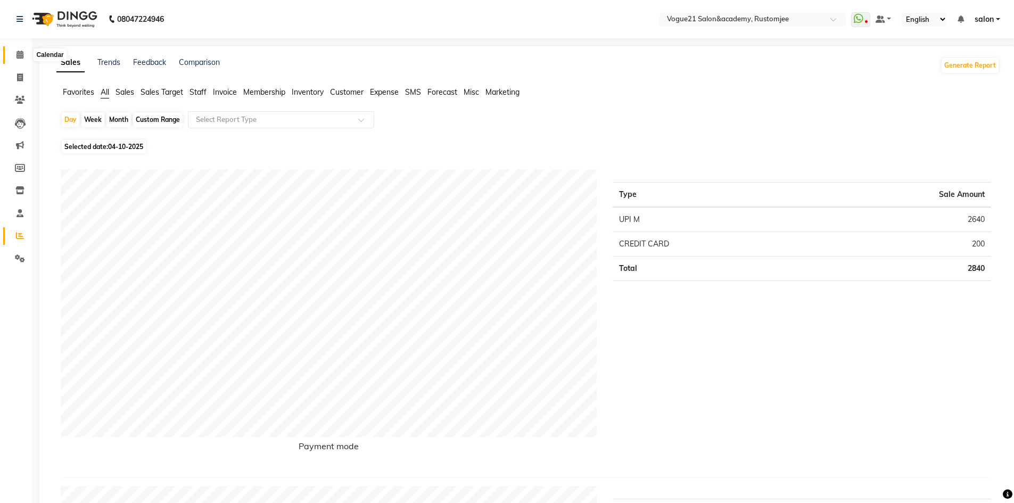
click at [26, 56] on span at bounding box center [20, 55] width 19 height 12
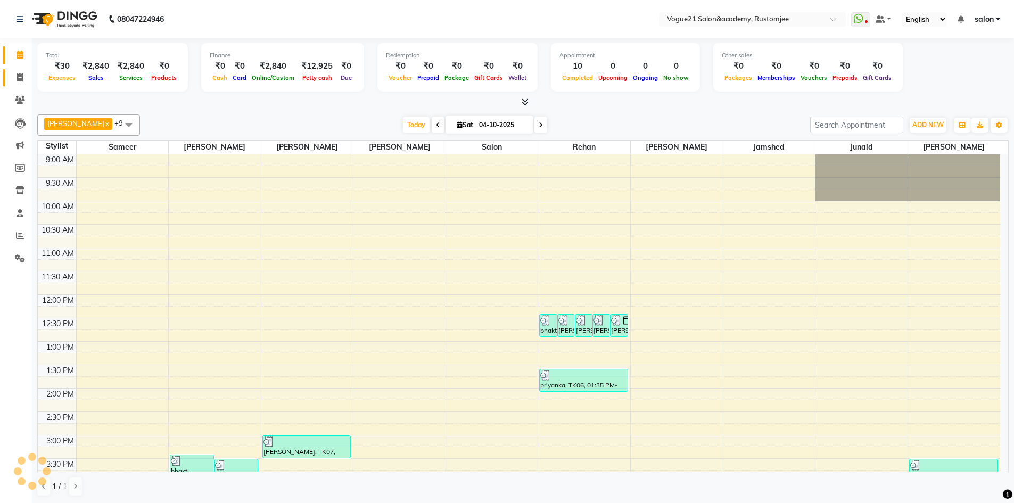
click at [23, 85] on link "Invoice" at bounding box center [16, 78] width 26 height 18
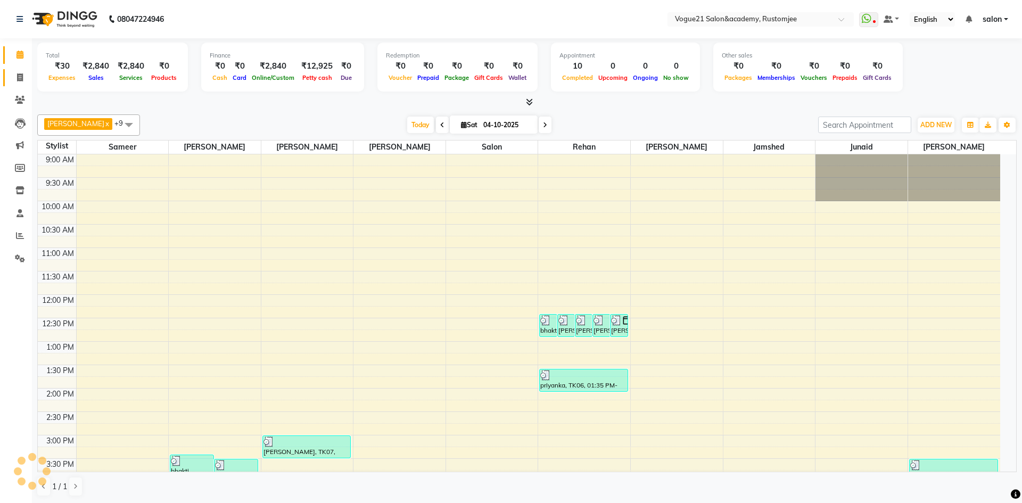
select select "service"
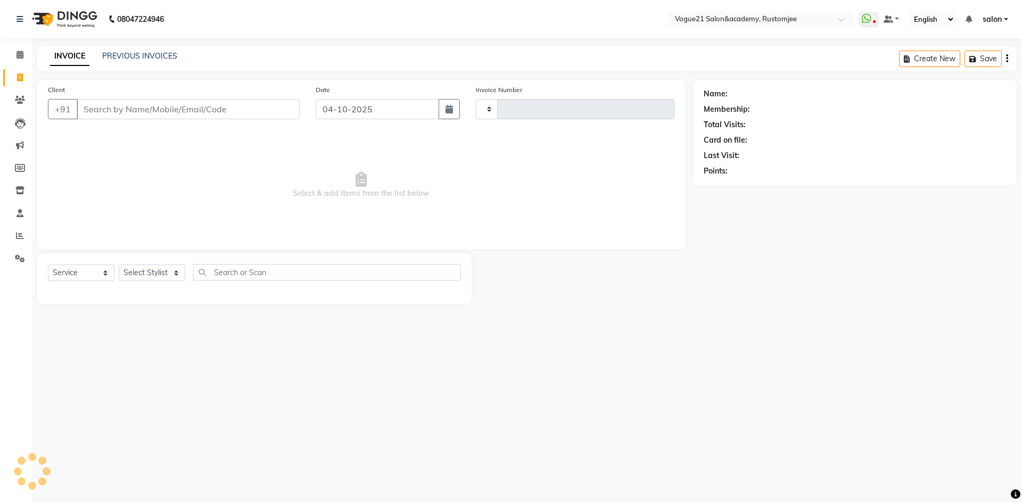
type input "3383"
select select "8171"
click at [123, 52] on link "PREVIOUS INVOICES" at bounding box center [139, 56] width 75 height 10
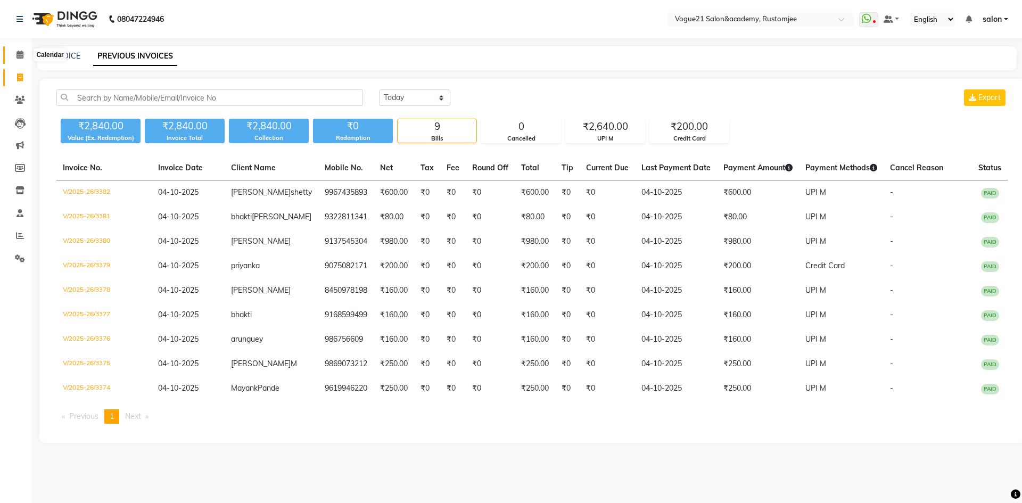
click at [16, 57] on icon at bounding box center [19, 55] width 7 height 8
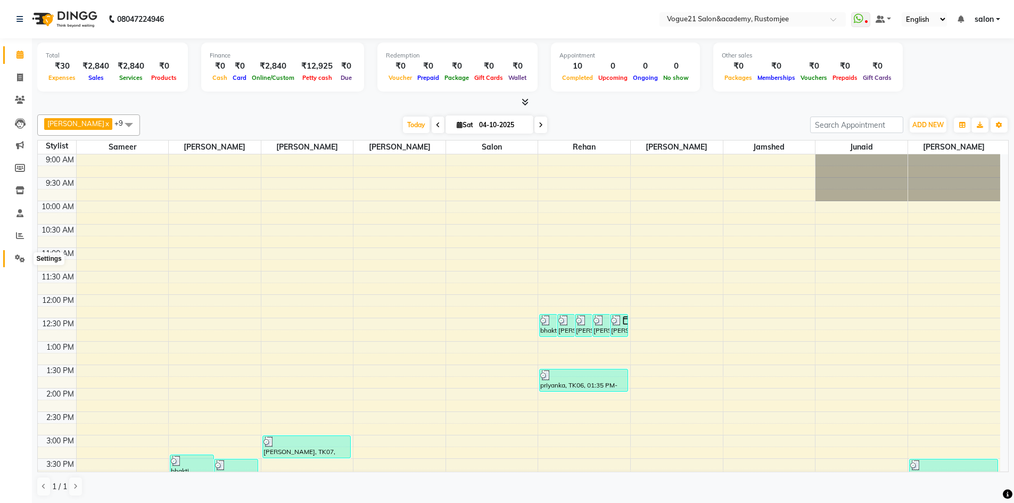
click at [16, 258] on icon at bounding box center [20, 258] width 10 height 8
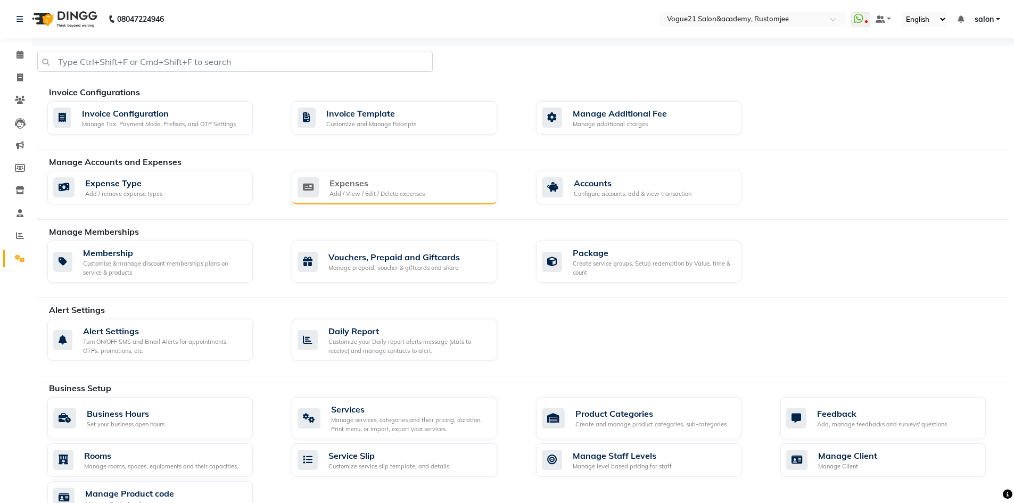
click at [365, 185] on div "Expenses" at bounding box center [376, 183] width 95 height 13
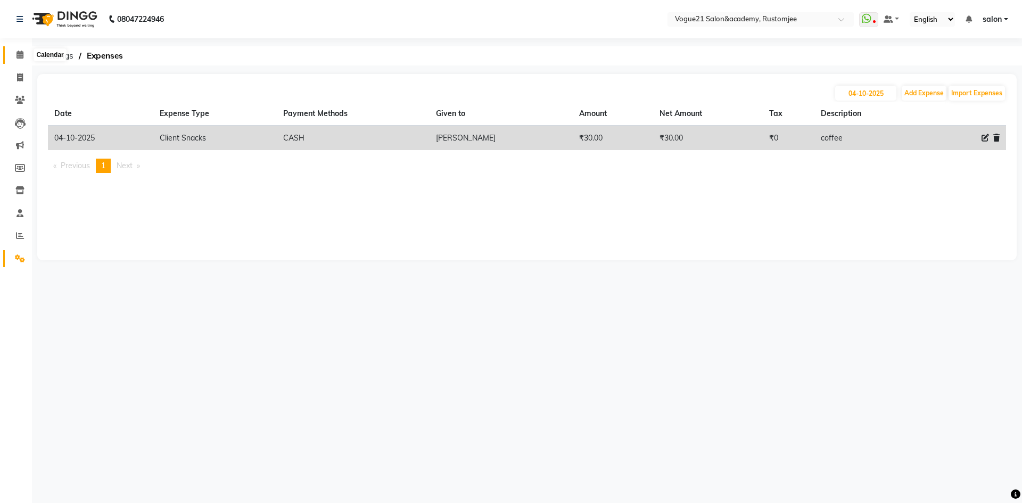
click at [20, 55] on icon at bounding box center [19, 55] width 7 height 8
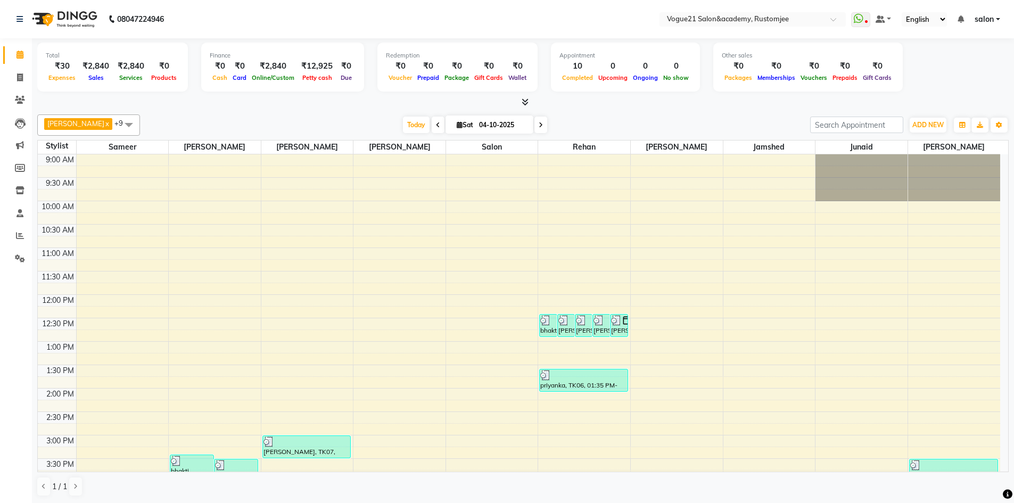
scroll to position [160, 0]
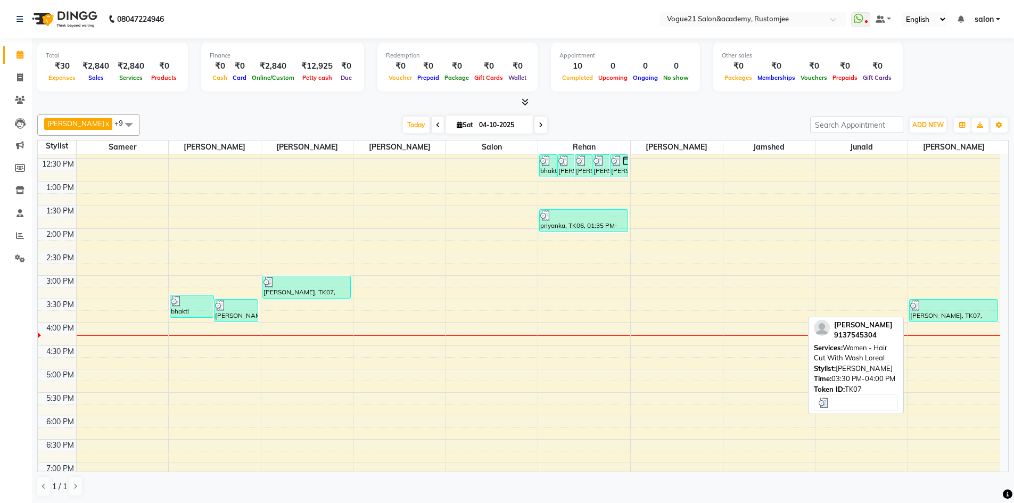
click at [952, 315] on div "[PERSON_NAME], TK07, 03:30 PM-04:00 PM, Women - Hair Cut With Wash Loreal" at bounding box center [953, 311] width 88 height 22
select select "3"
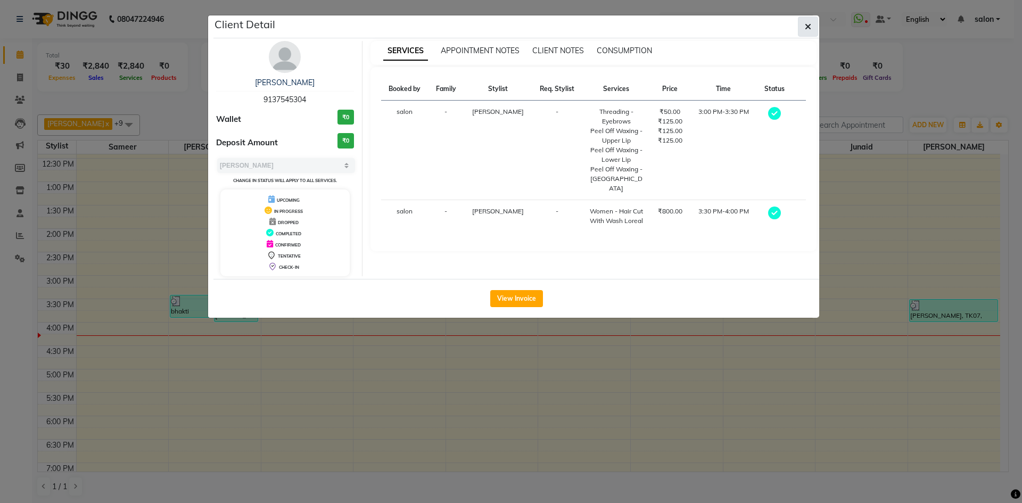
click at [808, 18] on button "button" at bounding box center [808, 26] width 20 height 20
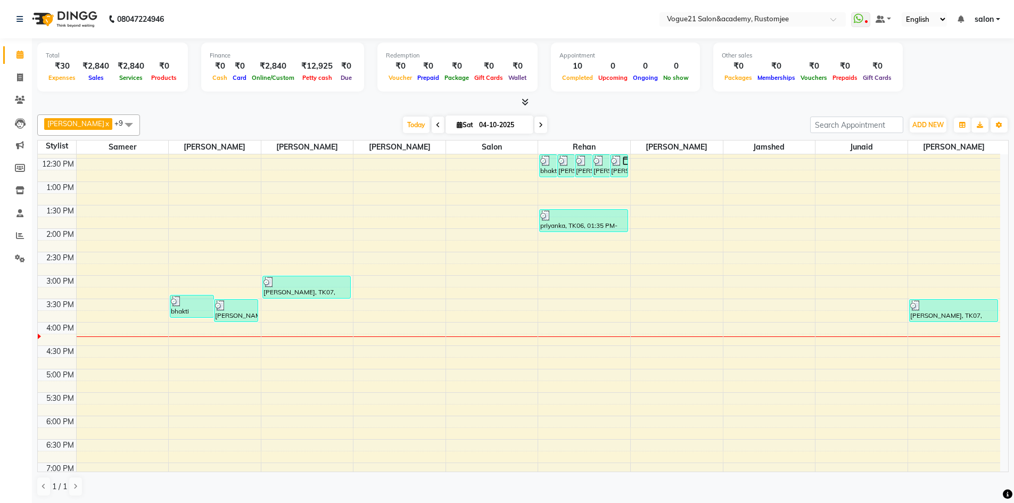
click at [436, 126] on icon at bounding box center [438, 125] width 4 height 6
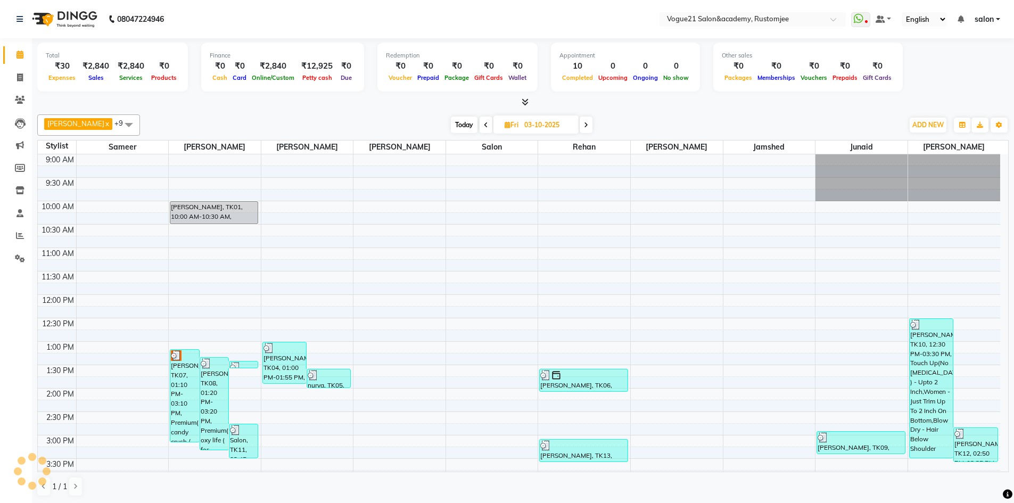
scroll to position [291, 0]
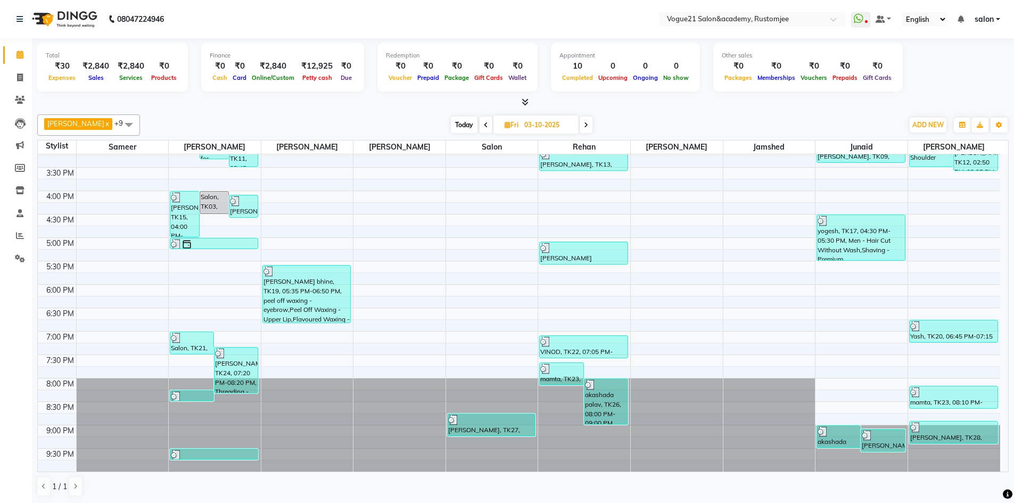
click at [579, 126] on span at bounding box center [585, 125] width 13 height 16
type input "04-10-2025"
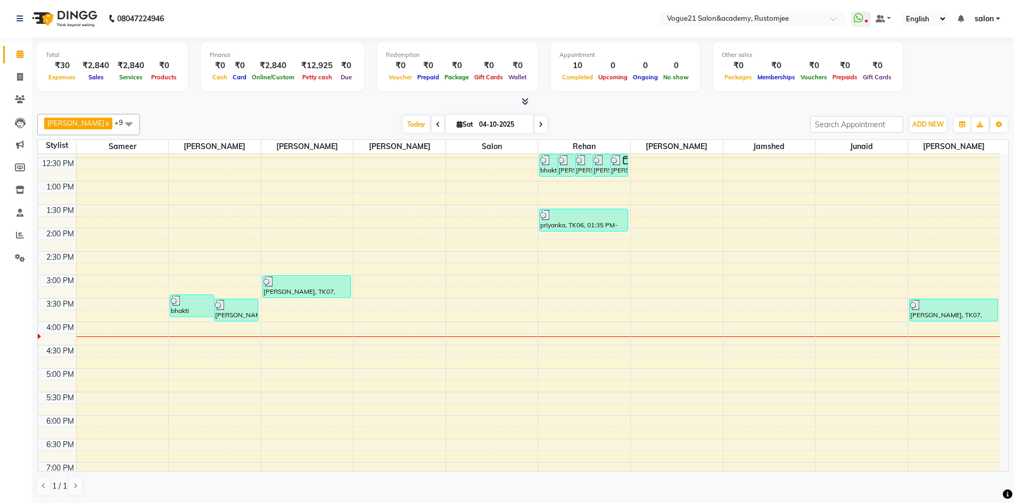
scroll to position [106, 0]
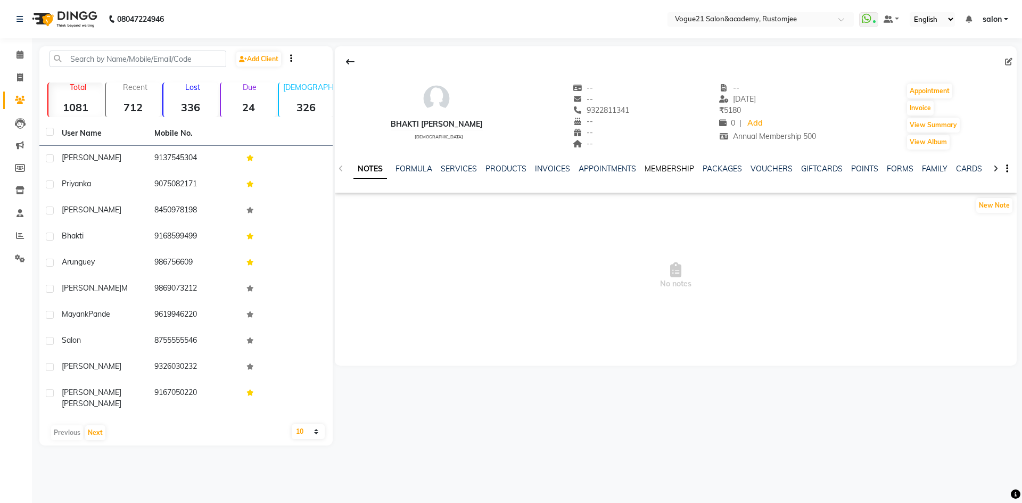
click at [676, 170] on link "MEMBERSHIP" at bounding box center [668, 169] width 49 height 10
